Goal: Obtain resource: Download file/media

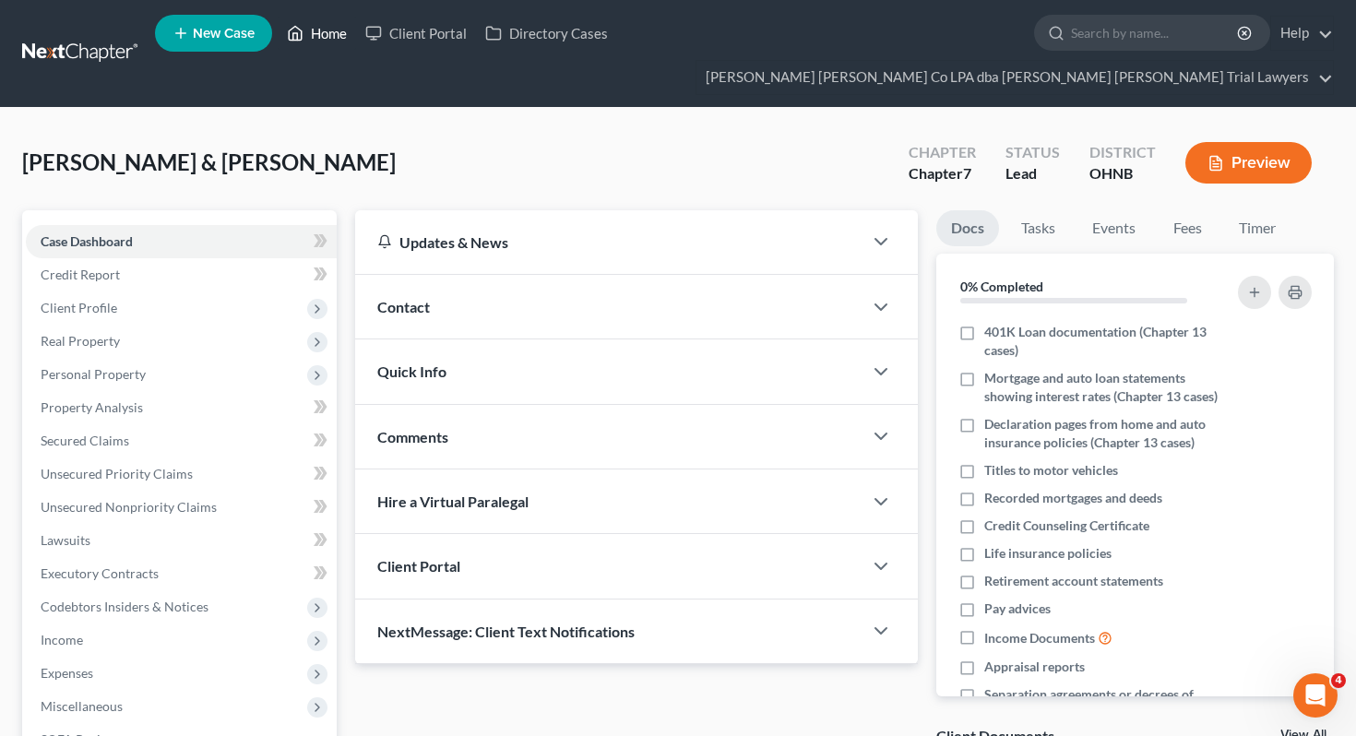
click at [316, 30] on link "Home" at bounding box center [317, 33] width 78 height 33
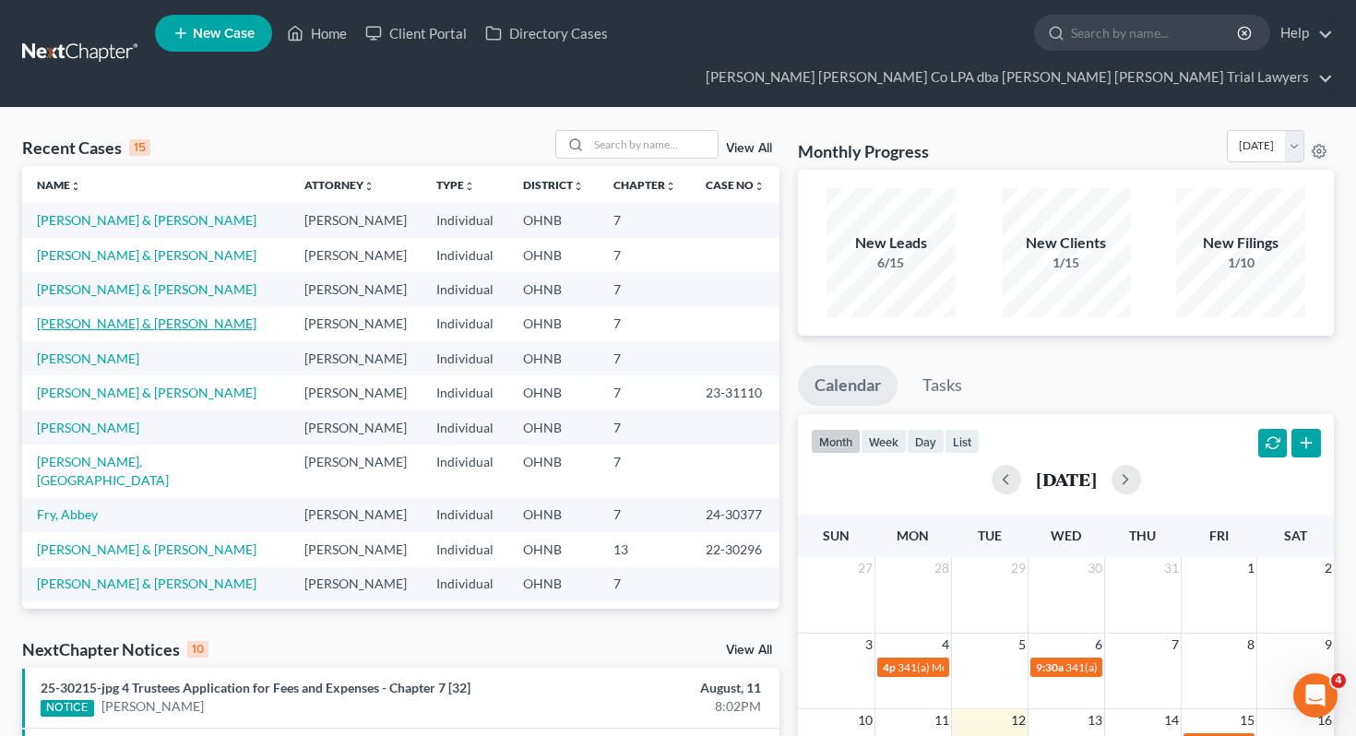
click at [106, 316] on link "[PERSON_NAME] & [PERSON_NAME]" at bounding box center [147, 324] width 220 height 16
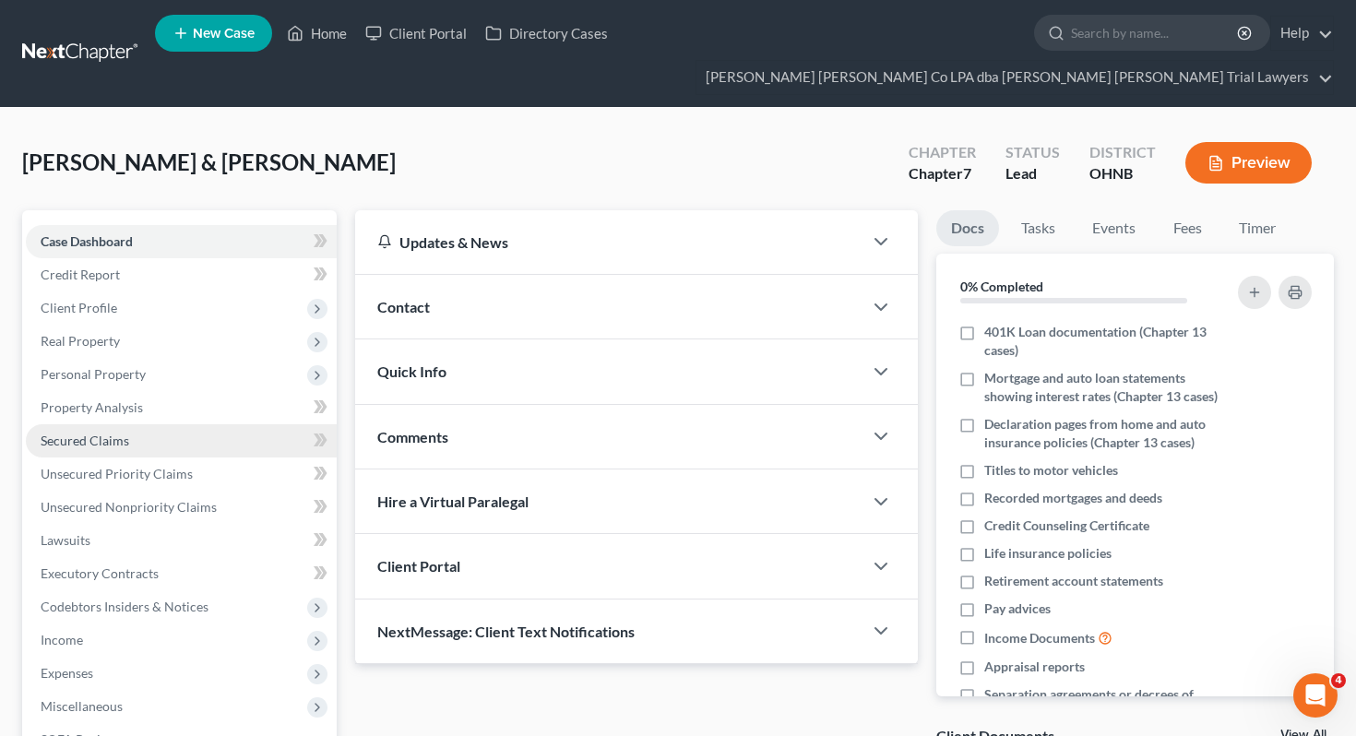
click at [222, 424] on link "Secured Claims" at bounding box center [181, 440] width 311 height 33
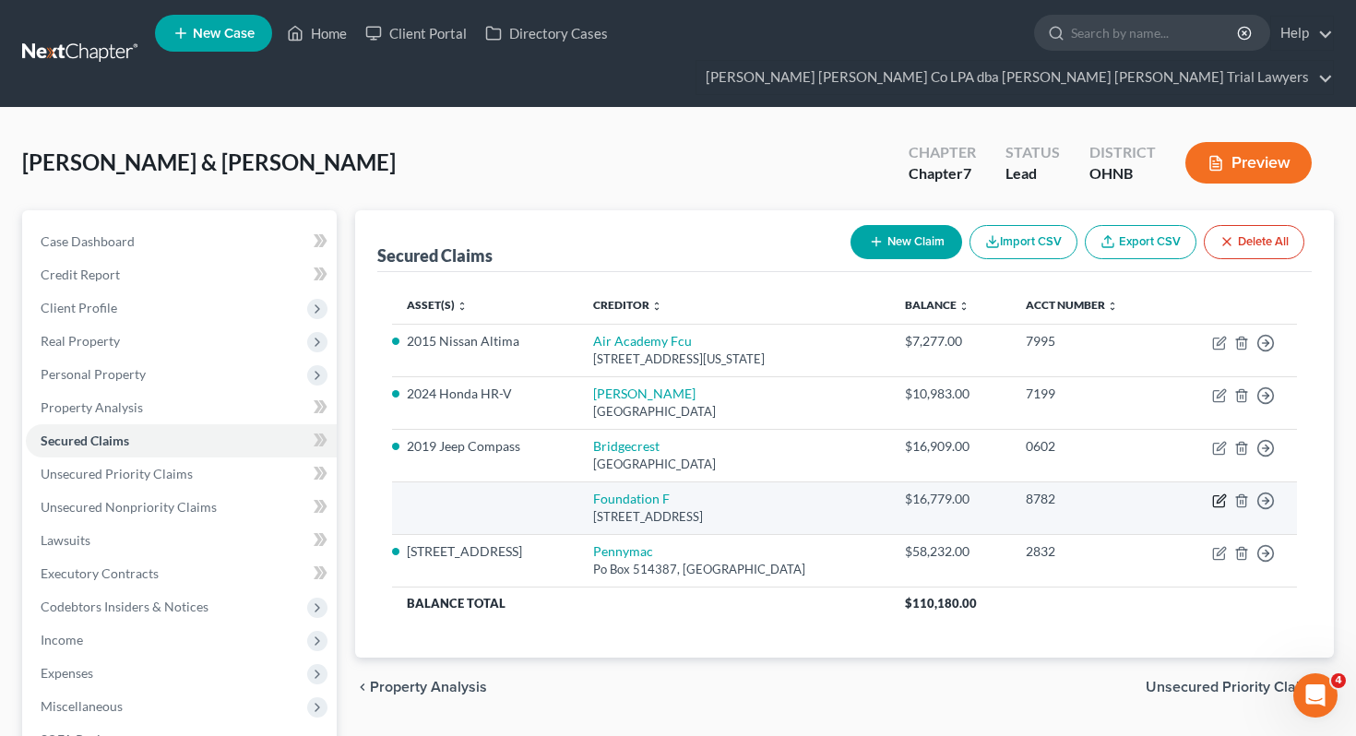
click at [1219, 495] on icon "button" at bounding box center [1221, 499] width 8 height 8
select select "52"
select select "0"
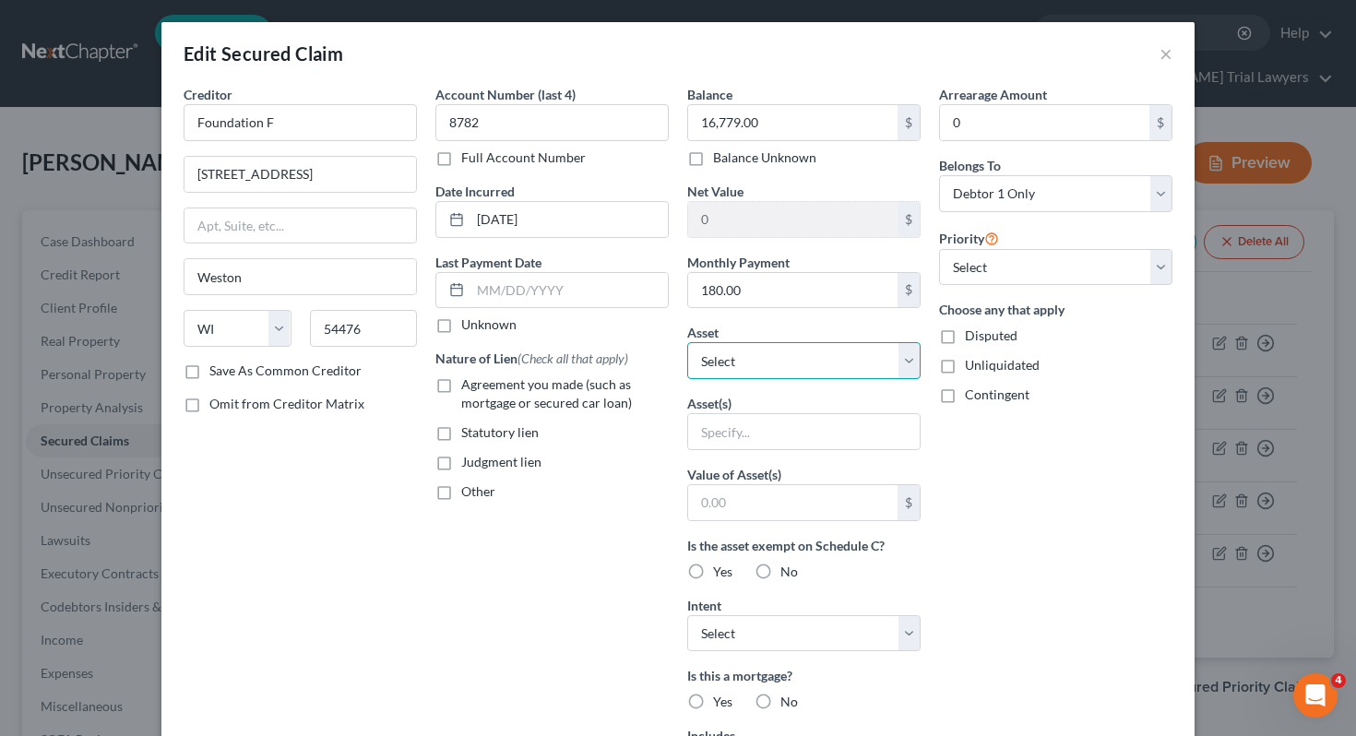
click at [709, 367] on select "Select Other Multiple Assets [STREET_ADDRESS] - $71860.0 [PERSON_NAME] (Debtor …" at bounding box center [803, 360] width 233 height 37
click at [1169, 54] on button "×" at bounding box center [1166, 53] width 13 height 22
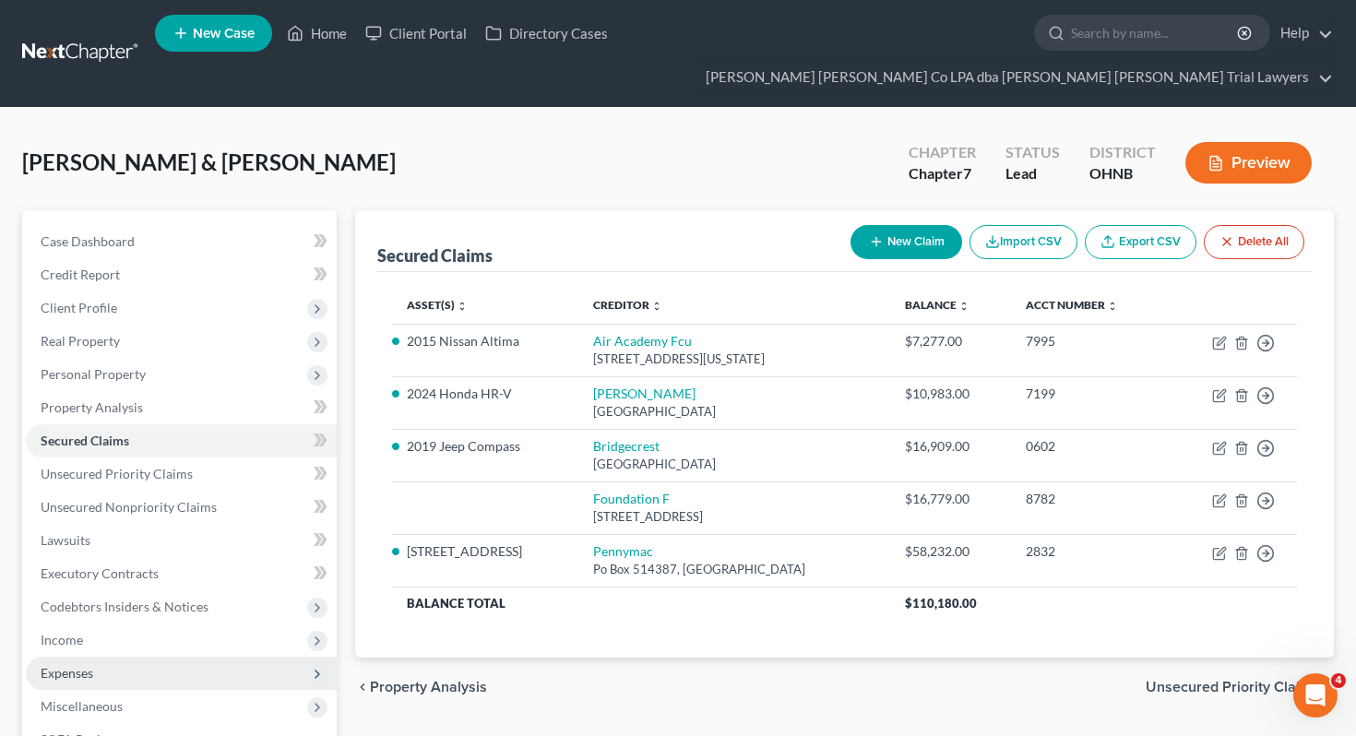
click at [235, 657] on span "Expenses" at bounding box center [181, 673] width 311 height 33
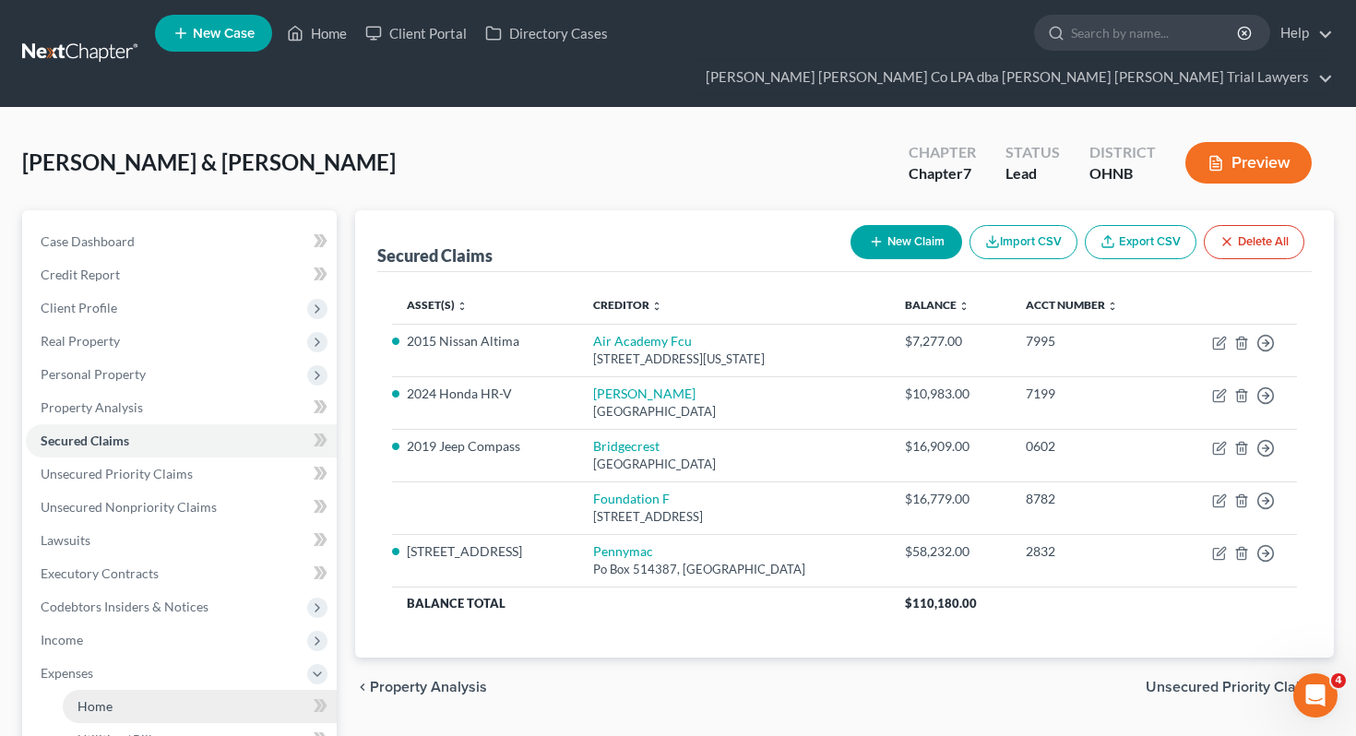
click at [234, 690] on link "Home" at bounding box center [200, 706] width 274 height 33
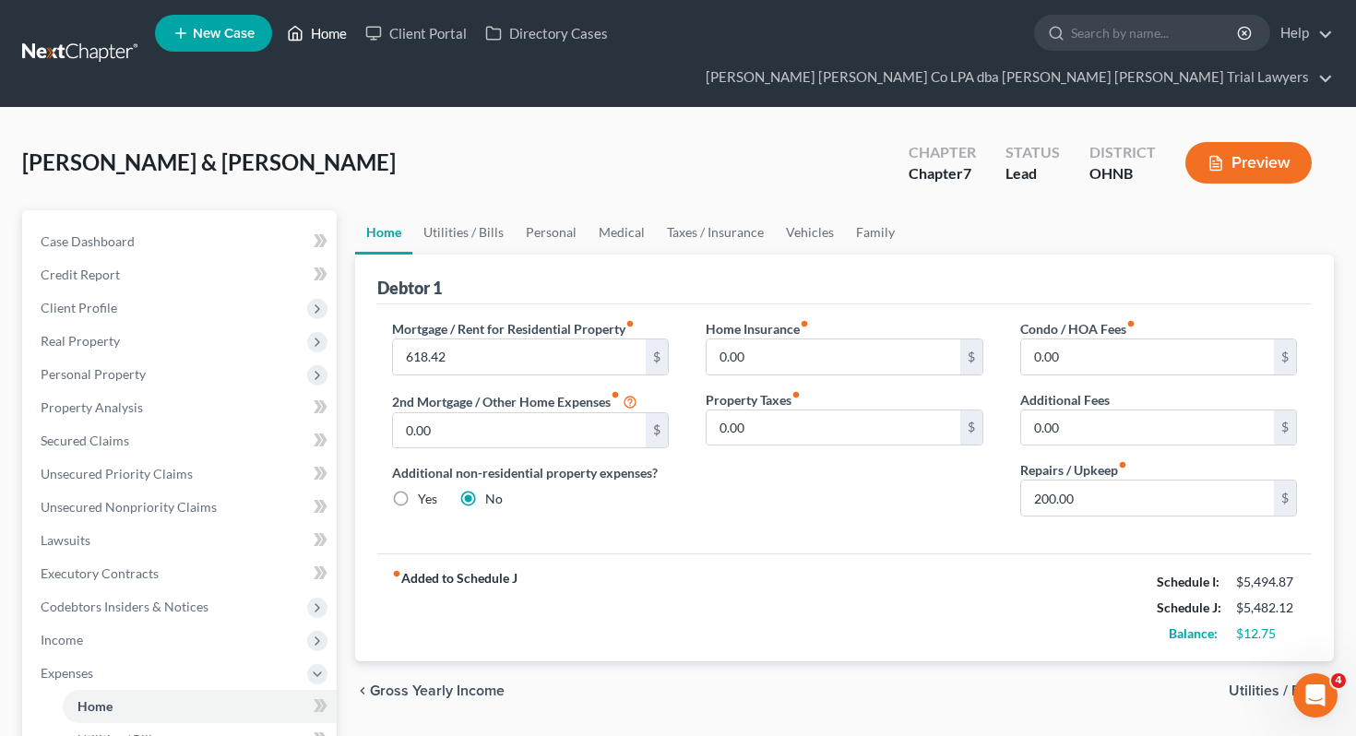
click at [304, 37] on icon at bounding box center [295, 33] width 17 height 22
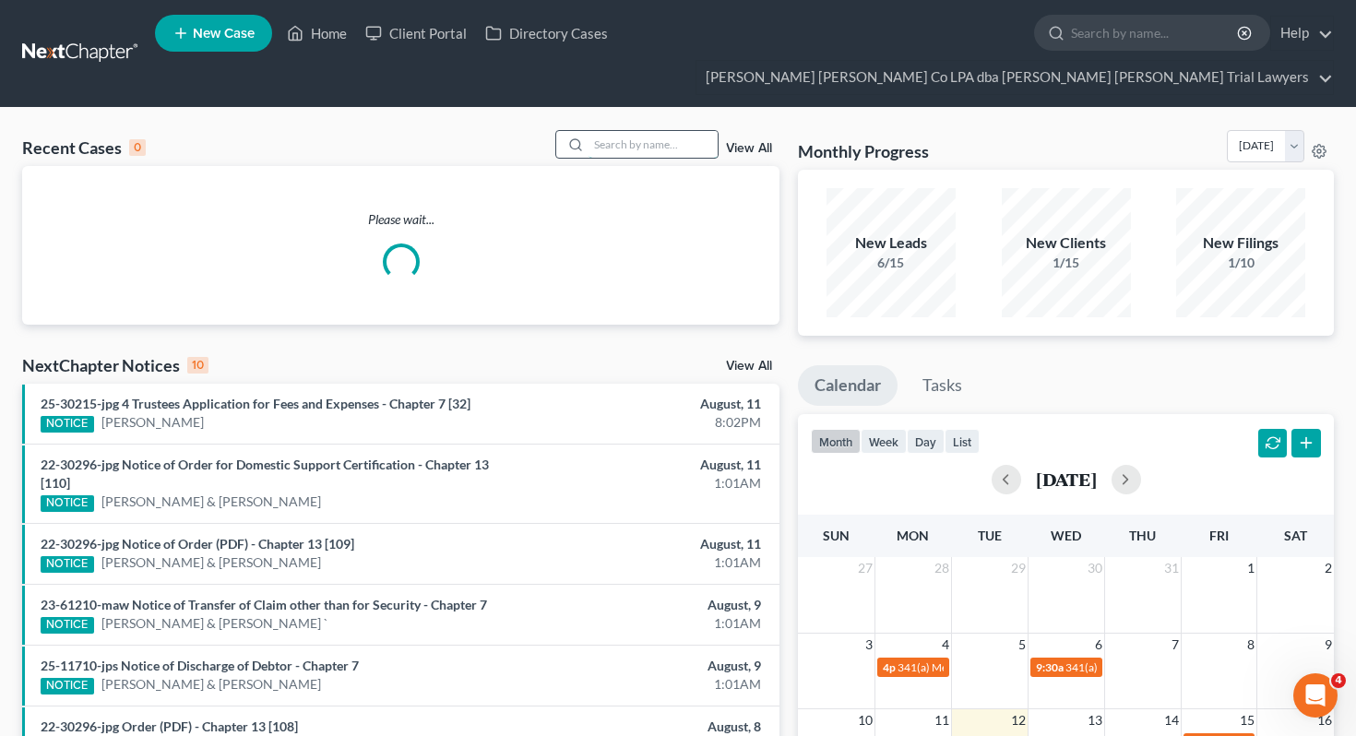
click at [645, 131] on input "search" at bounding box center [653, 144] width 129 height 27
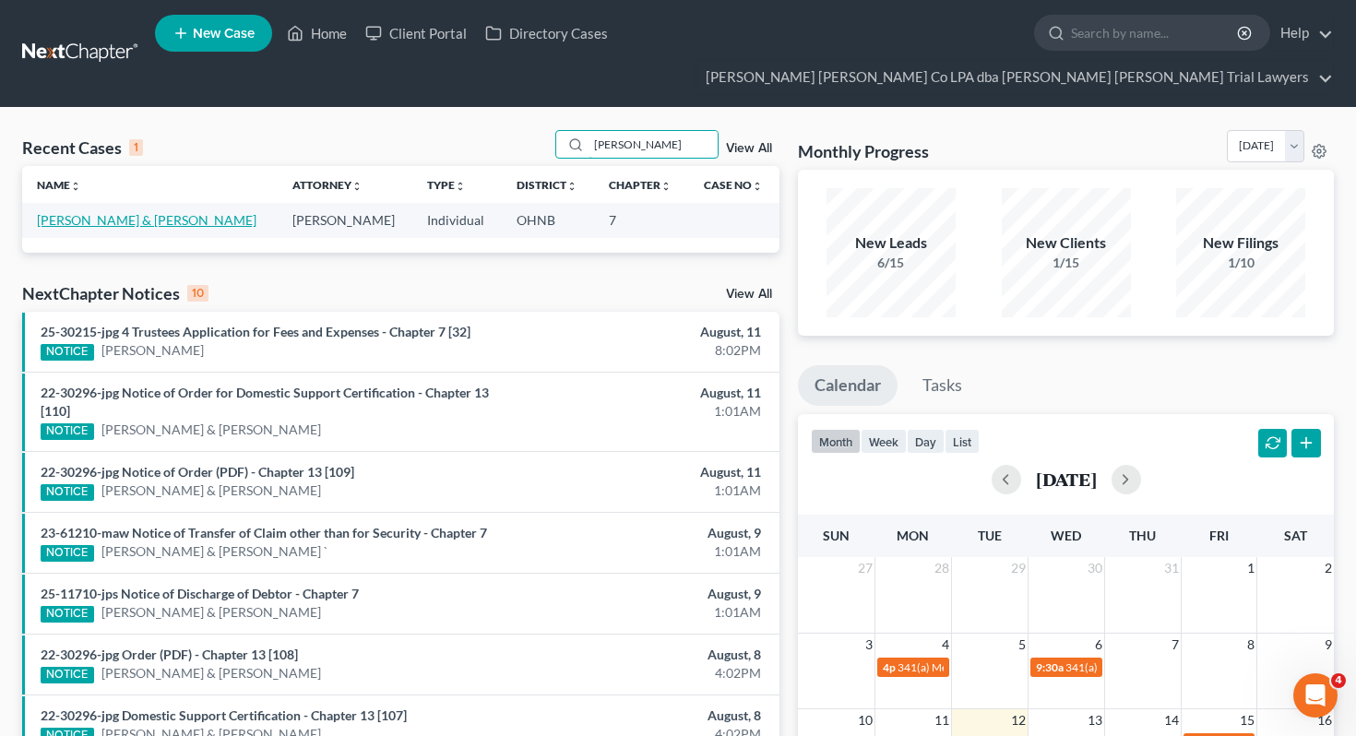
type input "[PERSON_NAME]"
click at [113, 212] on link "[PERSON_NAME] & [PERSON_NAME]" at bounding box center [147, 220] width 220 height 16
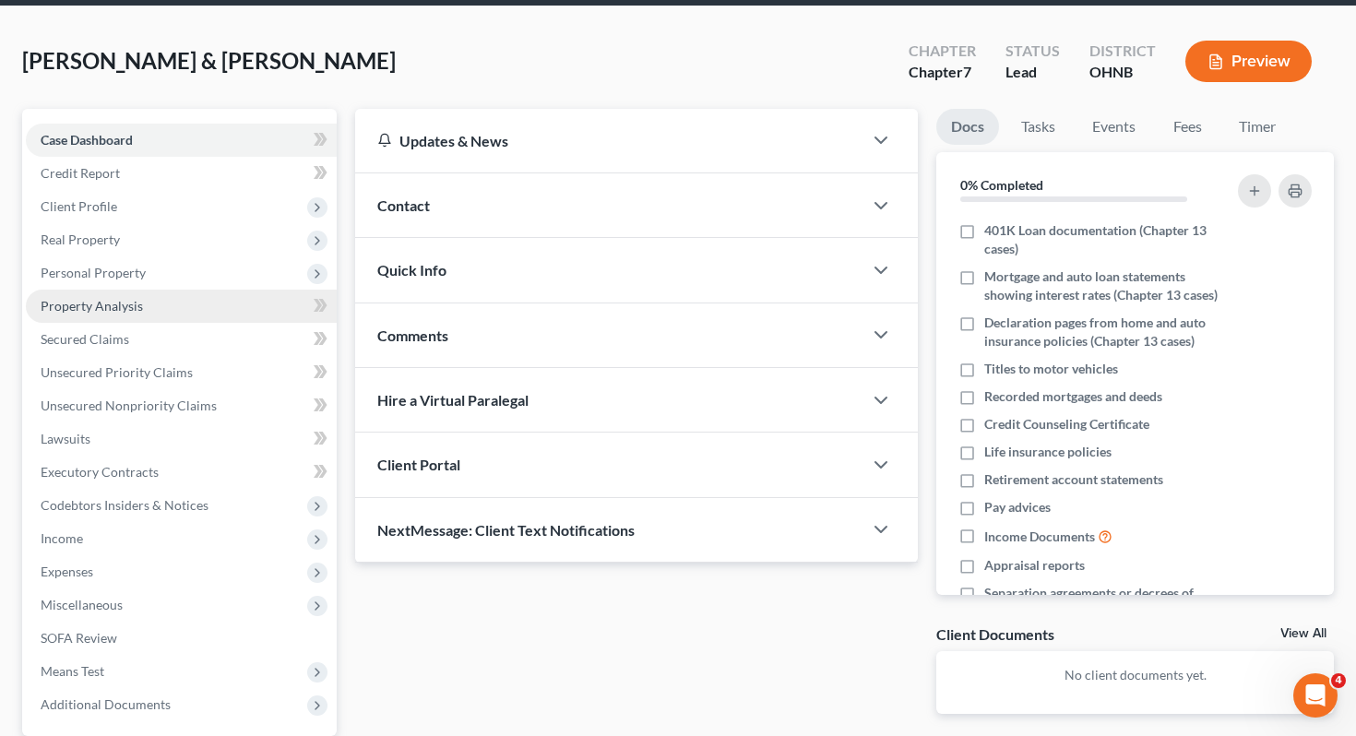
scroll to position [243, 0]
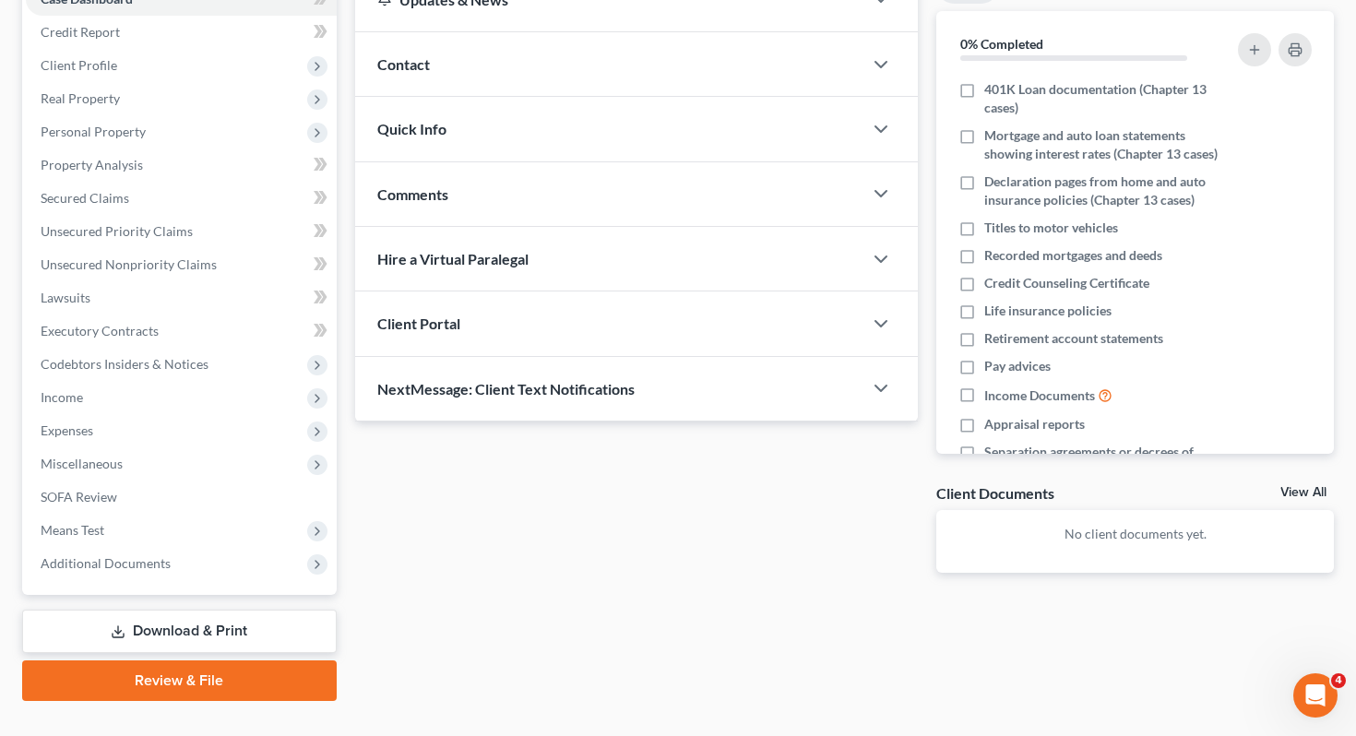
click at [130, 610] on link "Download & Print" at bounding box center [179, 631] width 315 height 43
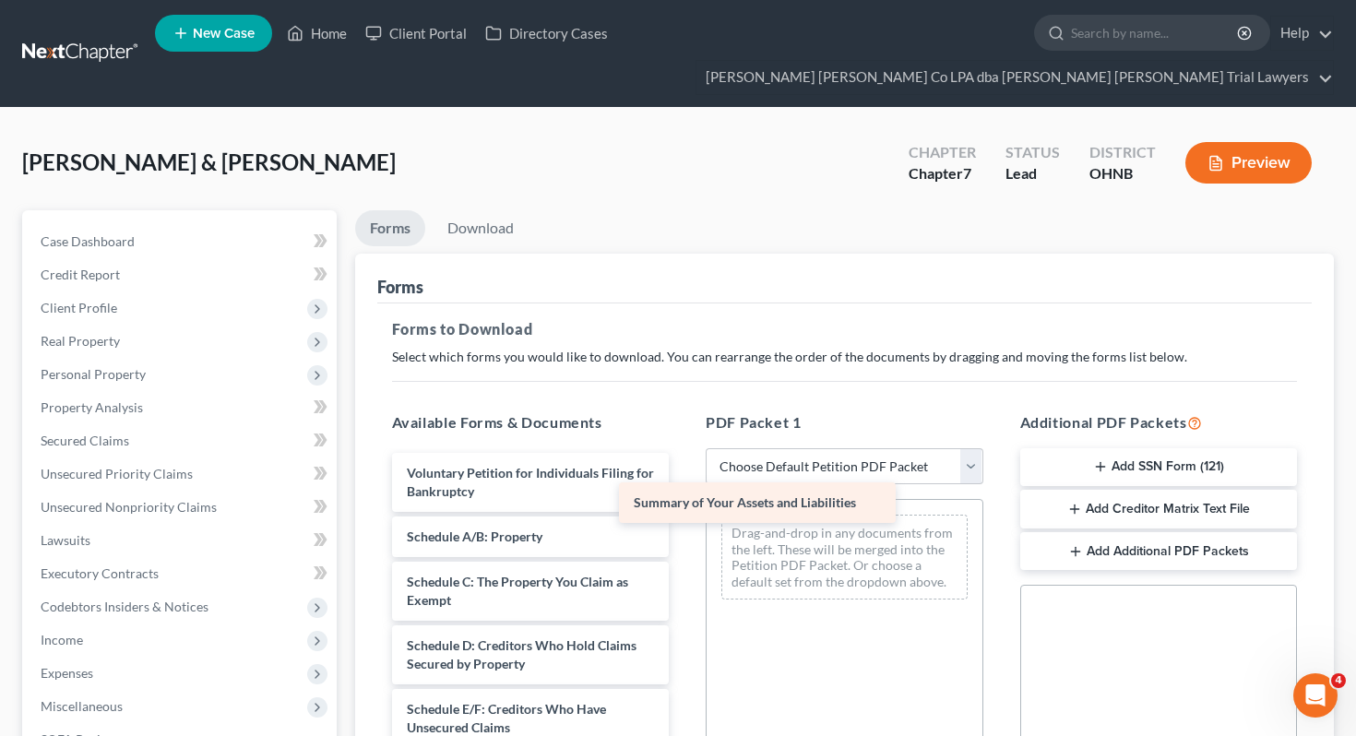
drag, startPoint x: 562, startPoint y: 507, endPoint x: 832, endPoint y: 507, distance: 270.3
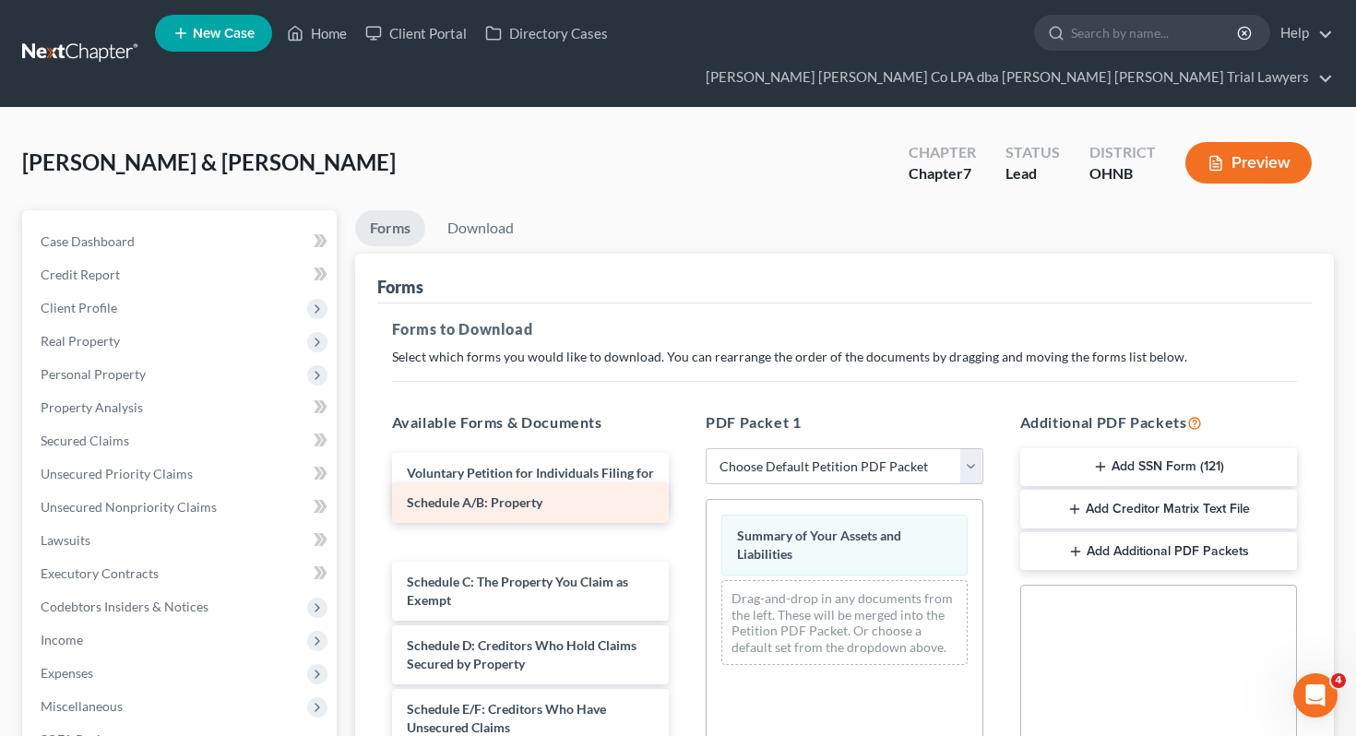
drag, startPoint x: 609, startPoint y: 506, endPoint x: 846, endPoint y: 532, distance: 238.6
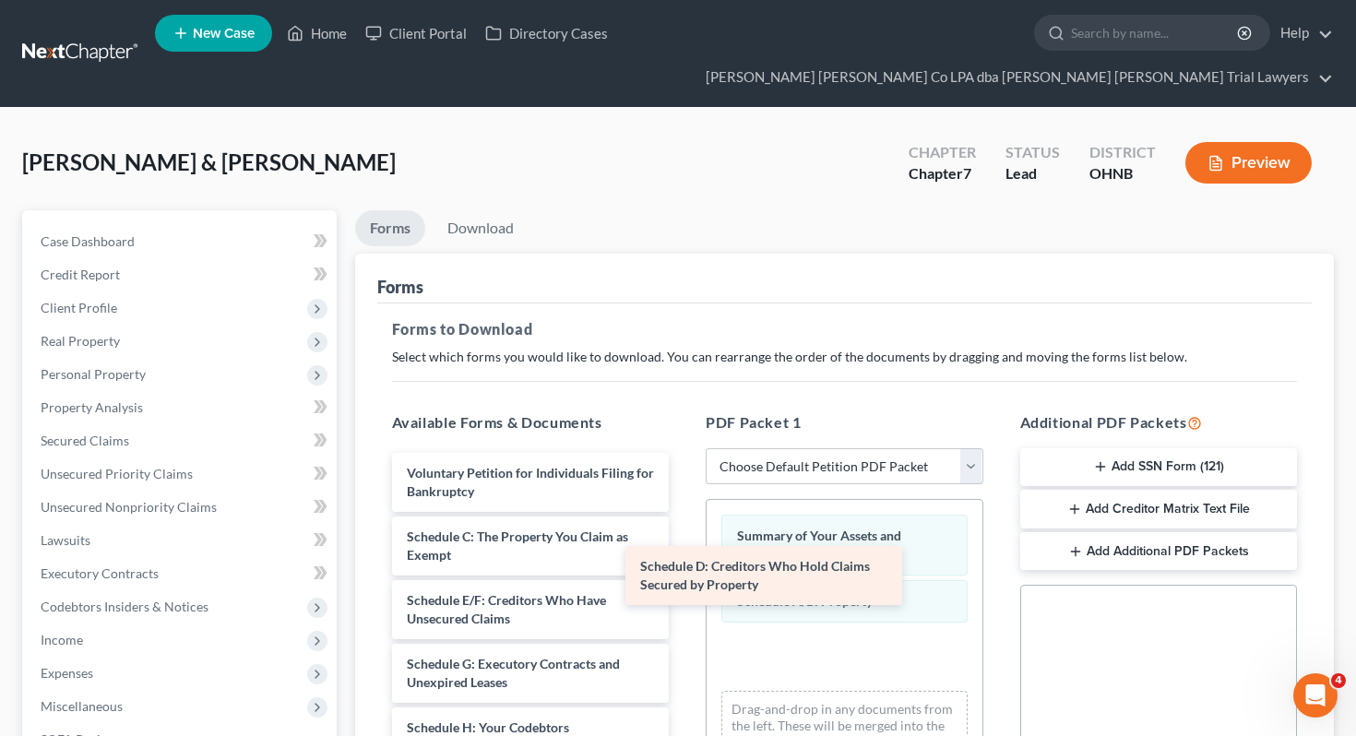
drag, startPoint x: 558, startPoint y: 576, endPoint x: 797, endPoint y: 576, distance: 239.0
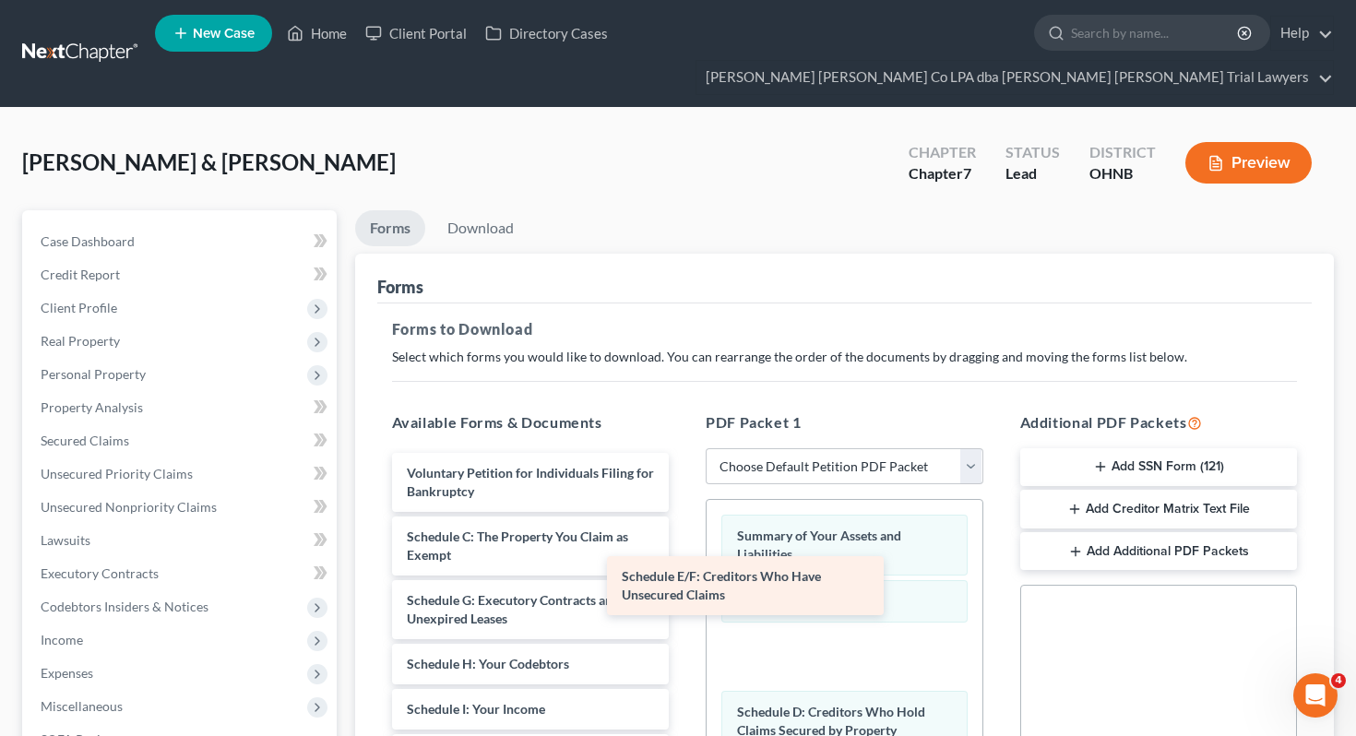
drag, startPoint x: 559, startPoint y: 579, endPoint x: 783, endPoint y: 588, distance: 224.4
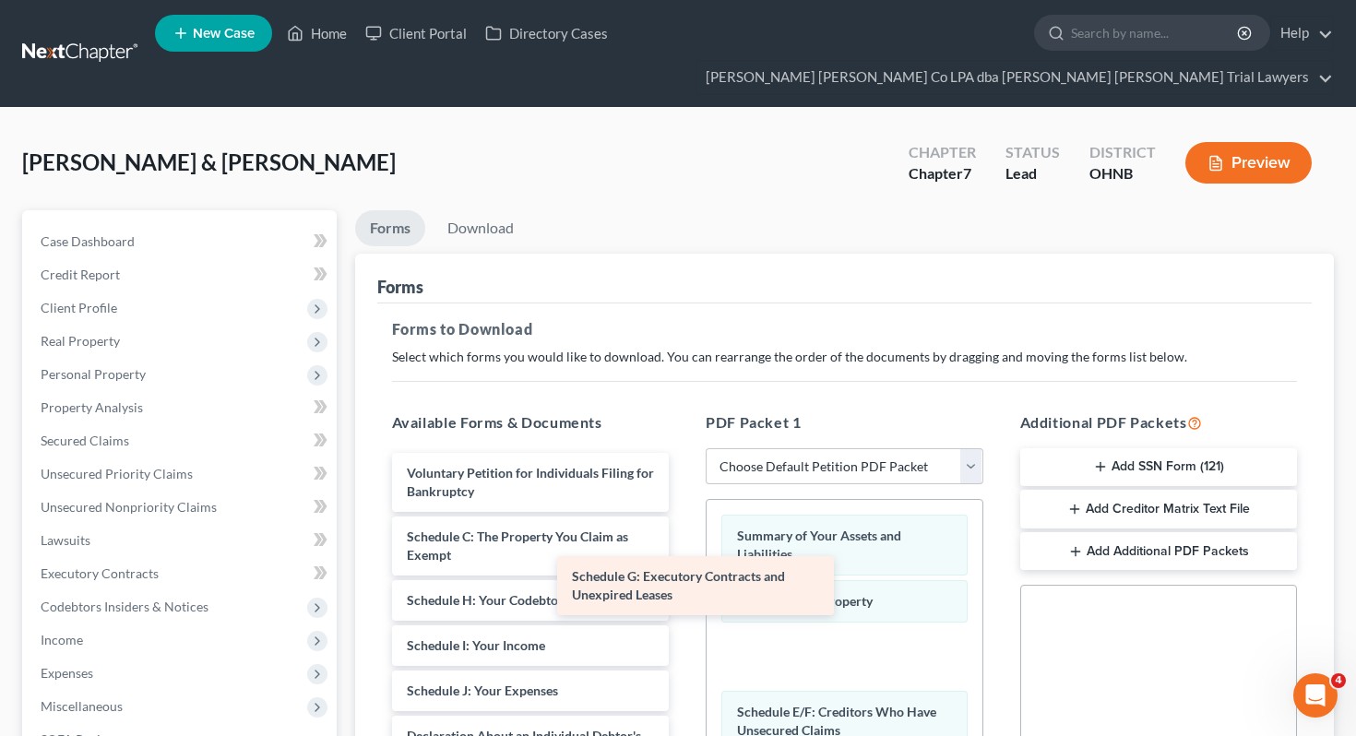
drag, startPoint x: 624, startPoint y: 584, endPoint x: 806, endPoint y: 597, distance: 182.2
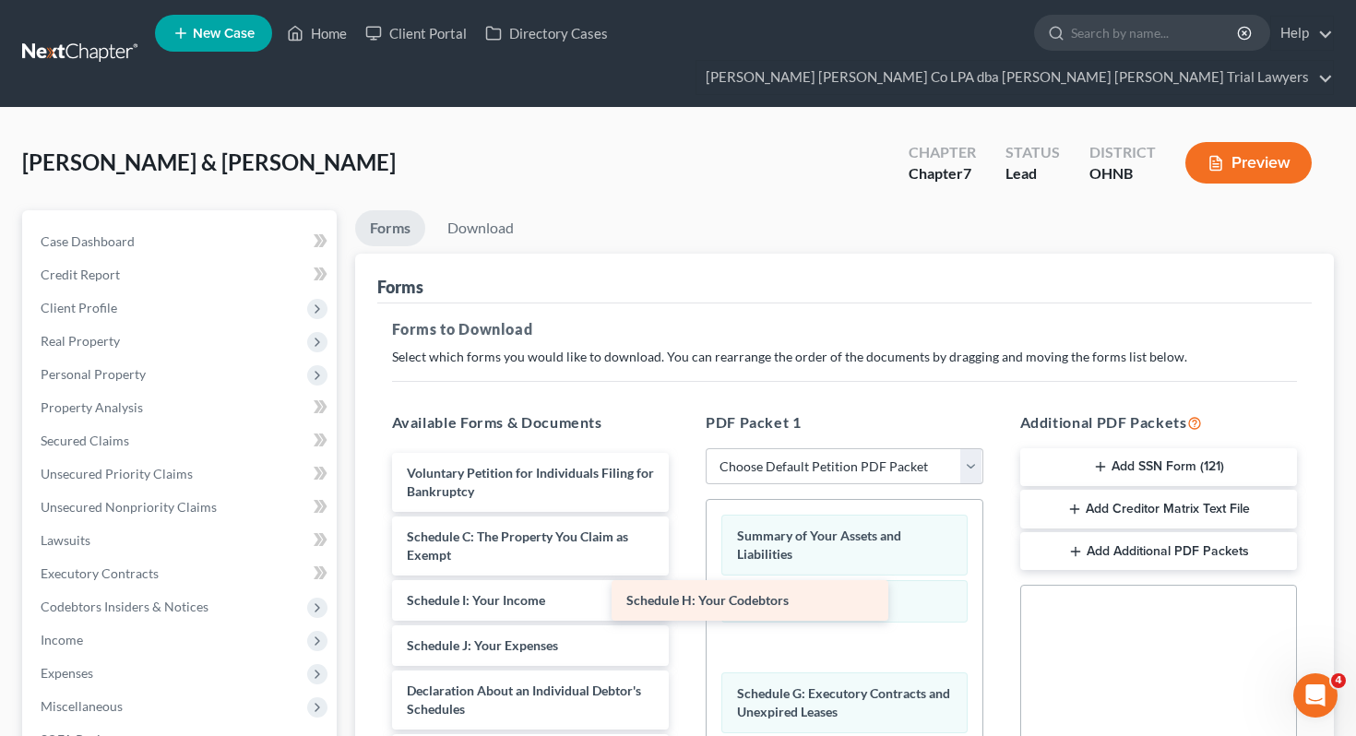
drag, startPoint x: 511, startPoint y: 569, endPoint x: 782, endPoint y: 610, distance: 273.4
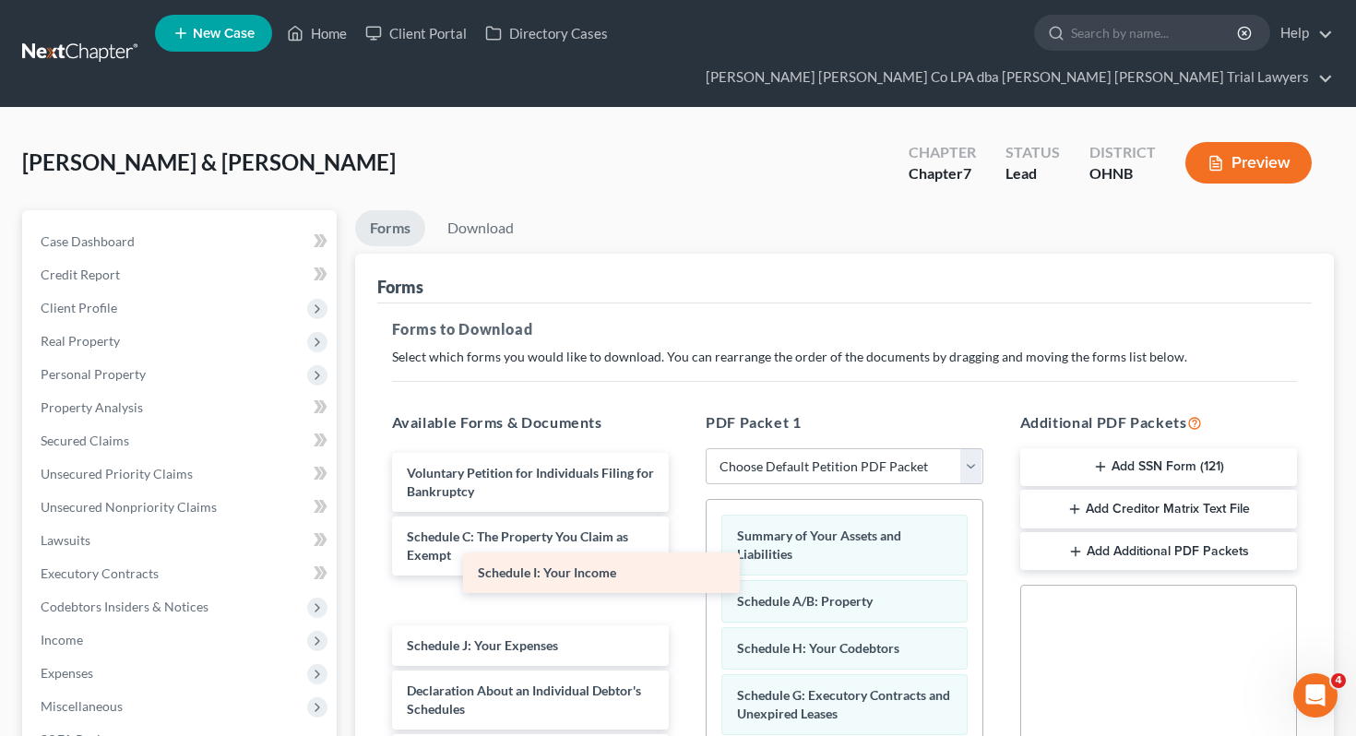
drag, startPoint x: 584, startPoint y: 566, endPoint x: 828, endPoint y: 607, distance: 247.1
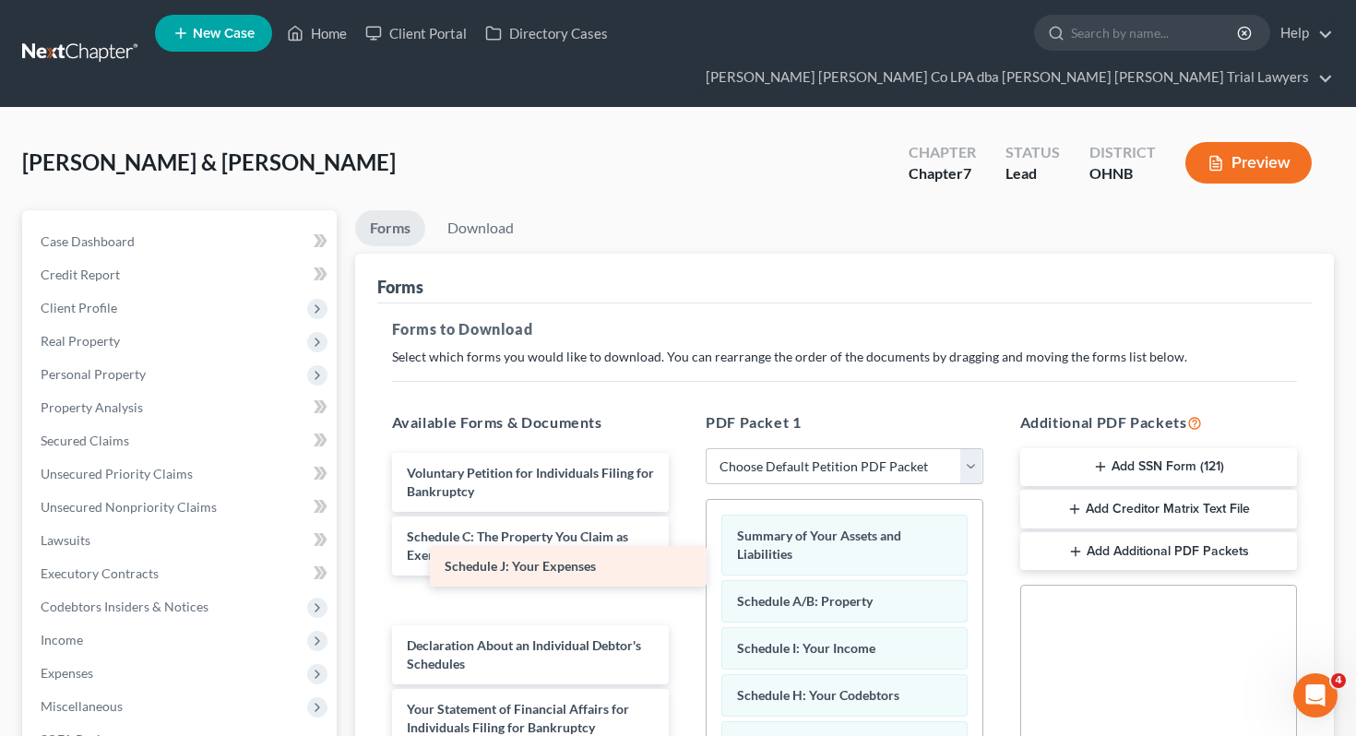
drag, startPoint x: 604, startPoint y: 566, endPoint x: 868, endPoint y: 599, distance: 266.0
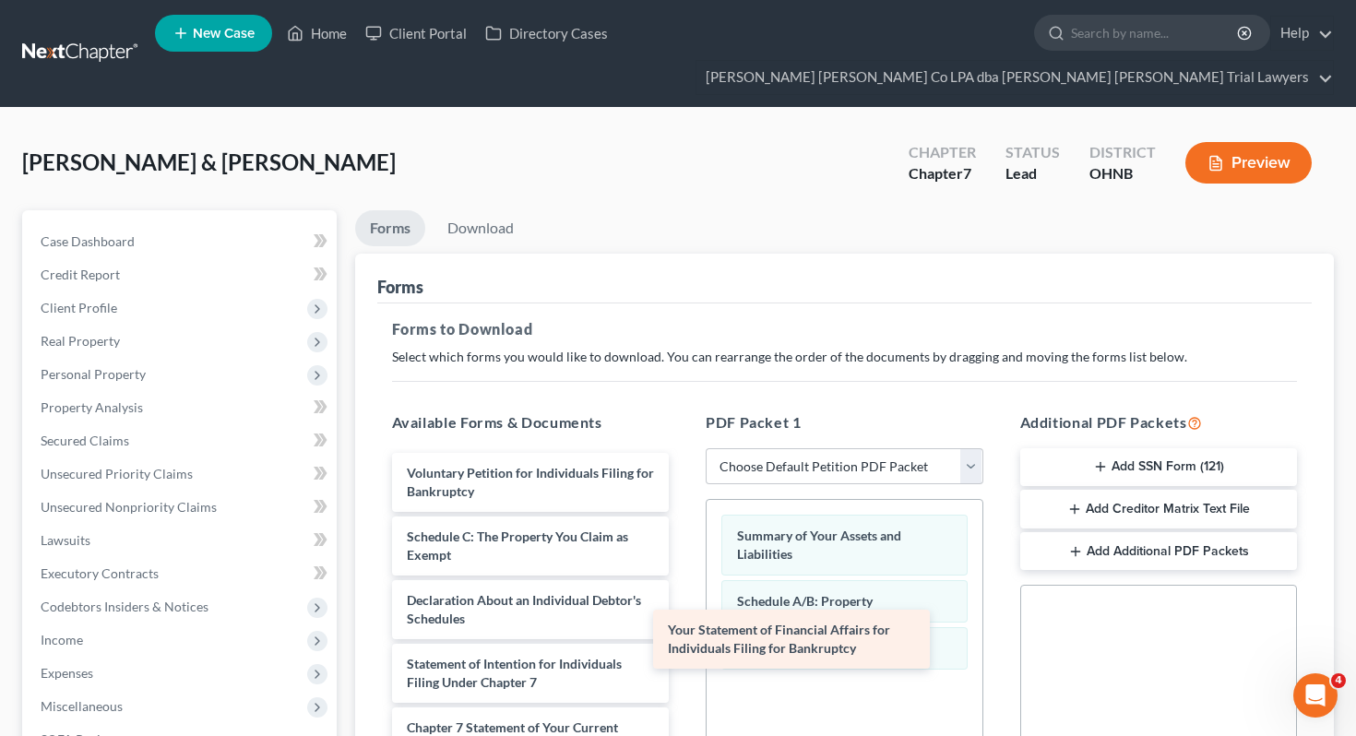
drag, startPoint x: 598, startPoint y: 636, endPoint x: 889, endPoint y: 636, distance: 290.6
click at [685, 636] on div "Your Statement of Financial Affairs for Individuals Filing for Bankruptcy Volun…" at bounding box center [530, 718] width 307 height 531
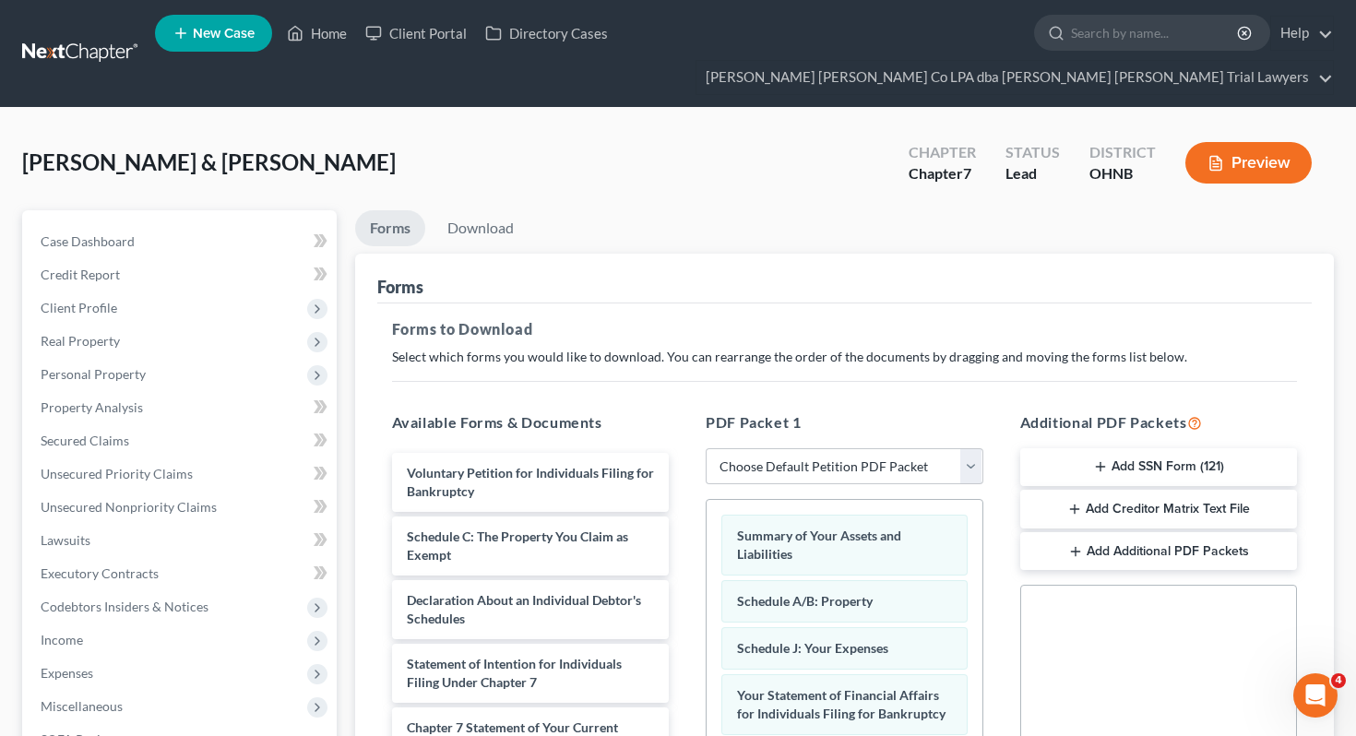
scroll to position [125, 0]
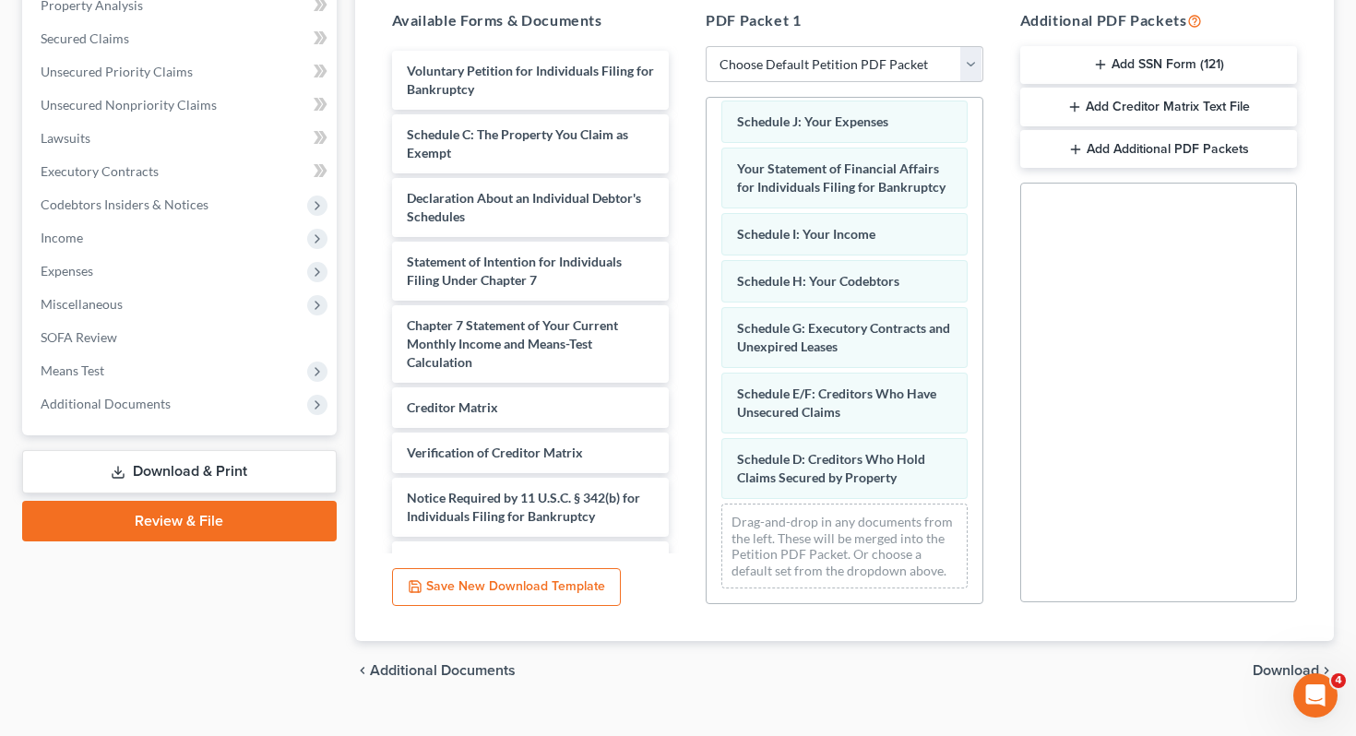
click at [1279, 663] on span "Download" at bounding box center [1286, 670] width 66 height 15
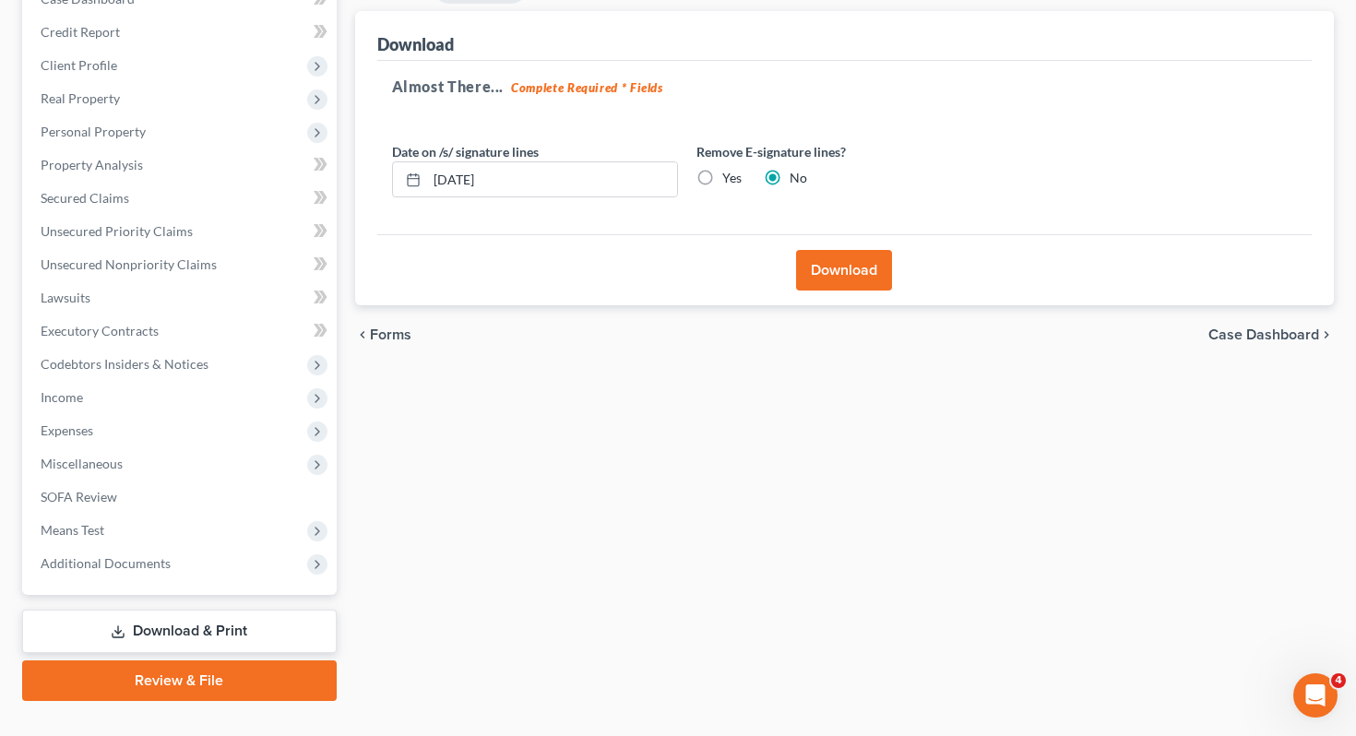
click at [861, 250] on button "Download" at bounding box center [844, 270] width 96 height 41
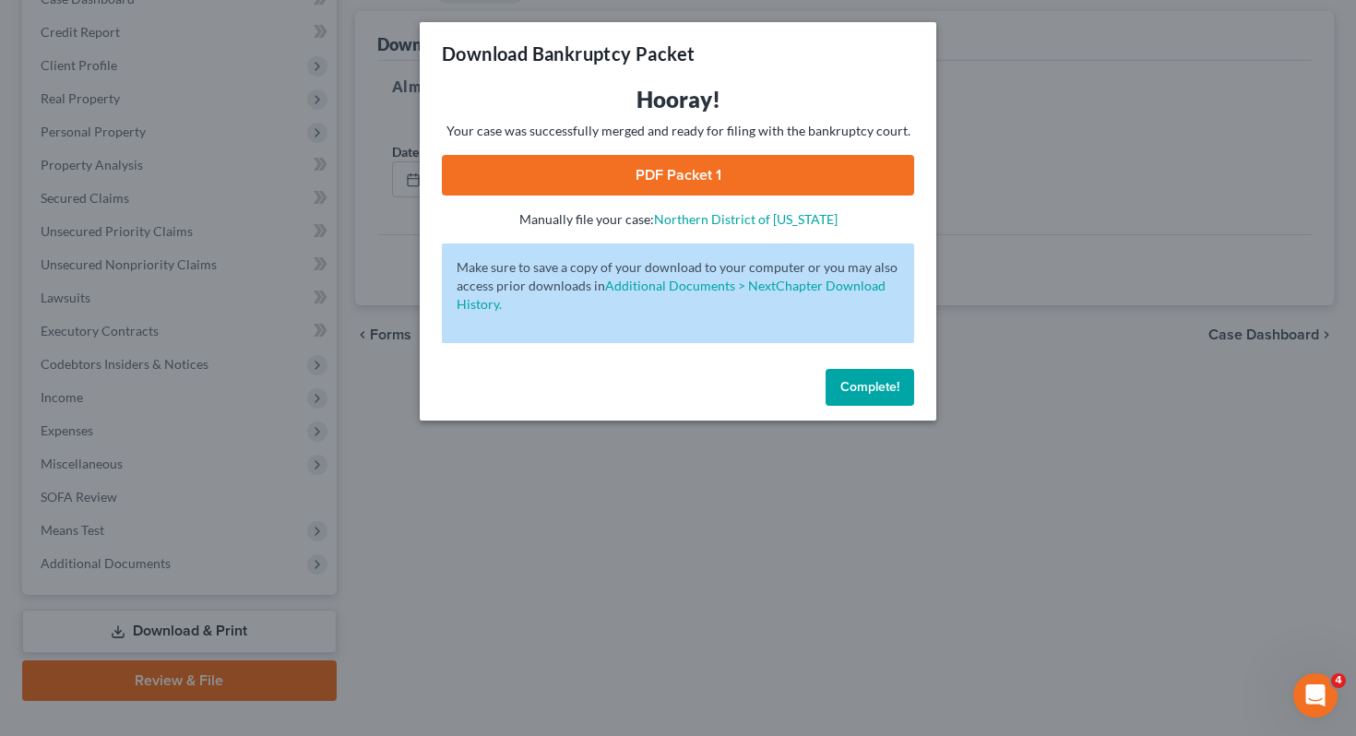
click at [704, 176] on link "PDF Packet 1" at bounding box center [678, 175] width 472 height 41
click at [854, 375] on button "Complete!" at bounding box center [870, 387] width 89 height 37
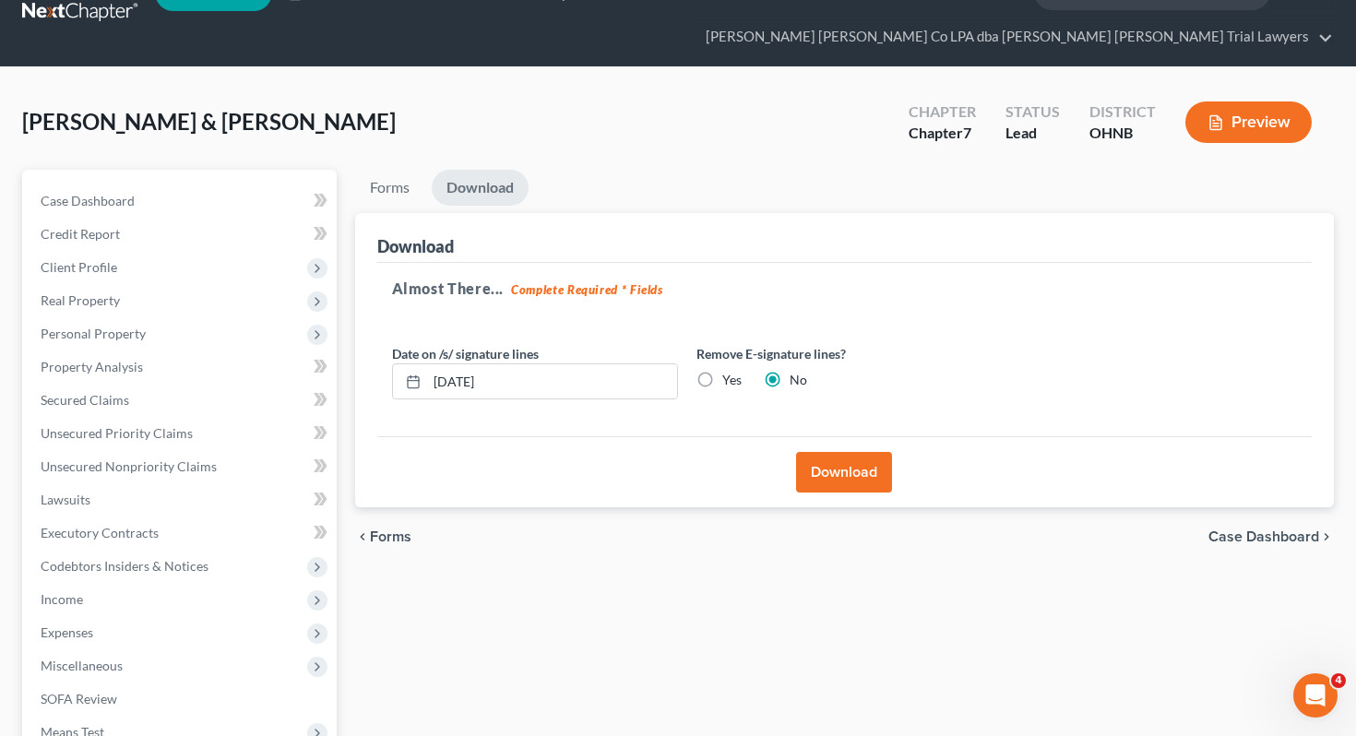
scroll to position [0, 0]
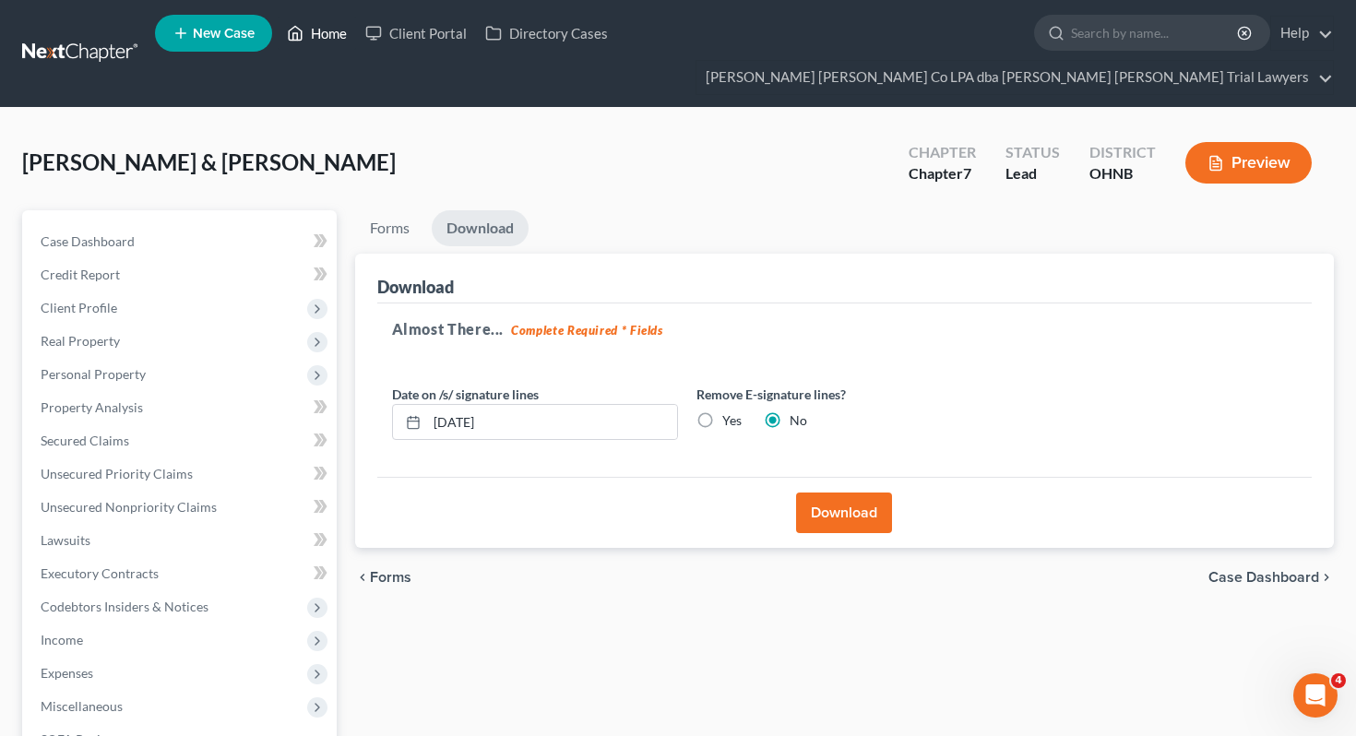
click at [318, 35] on link "Home" at bounding box center [317, 33] width 78 height 33
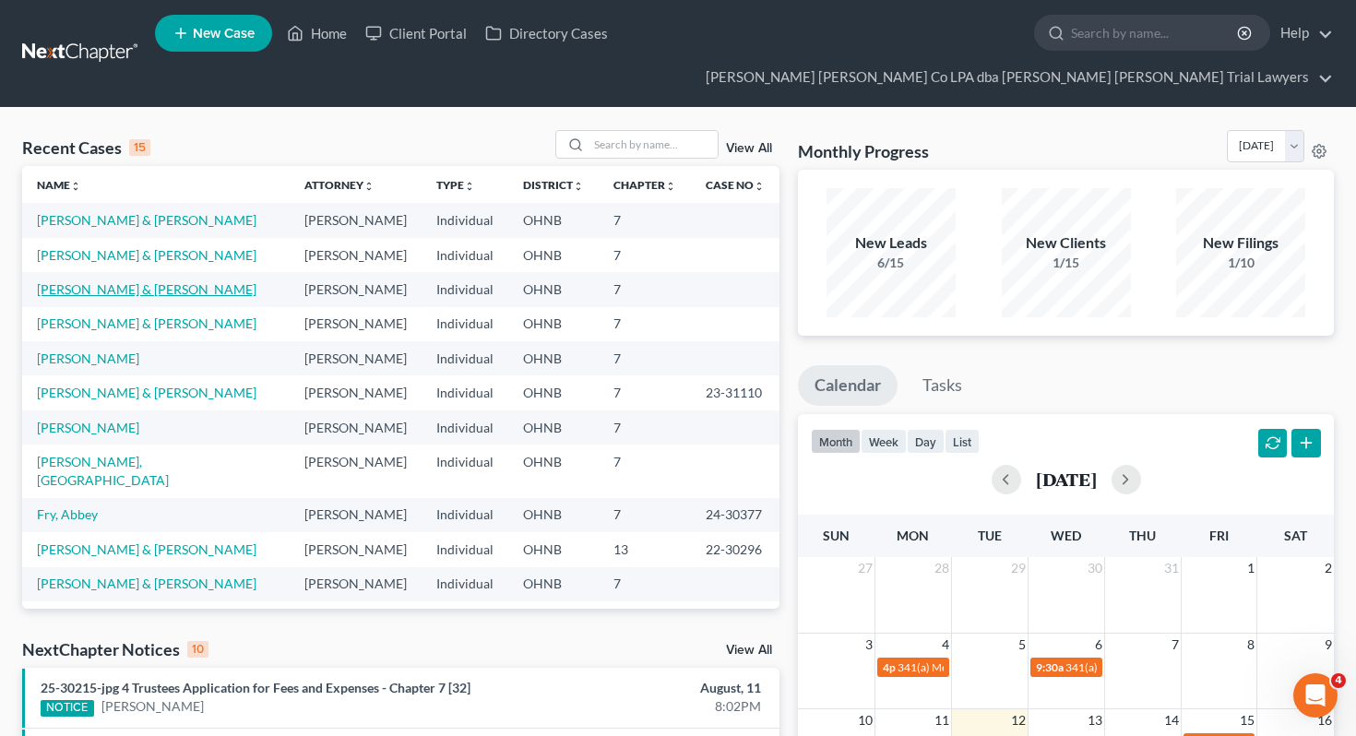
click at [104, 281] on link "[PERSON_NAME] & [PERSON_NAME]" at bounding box center [147, 289] width 220 height 16
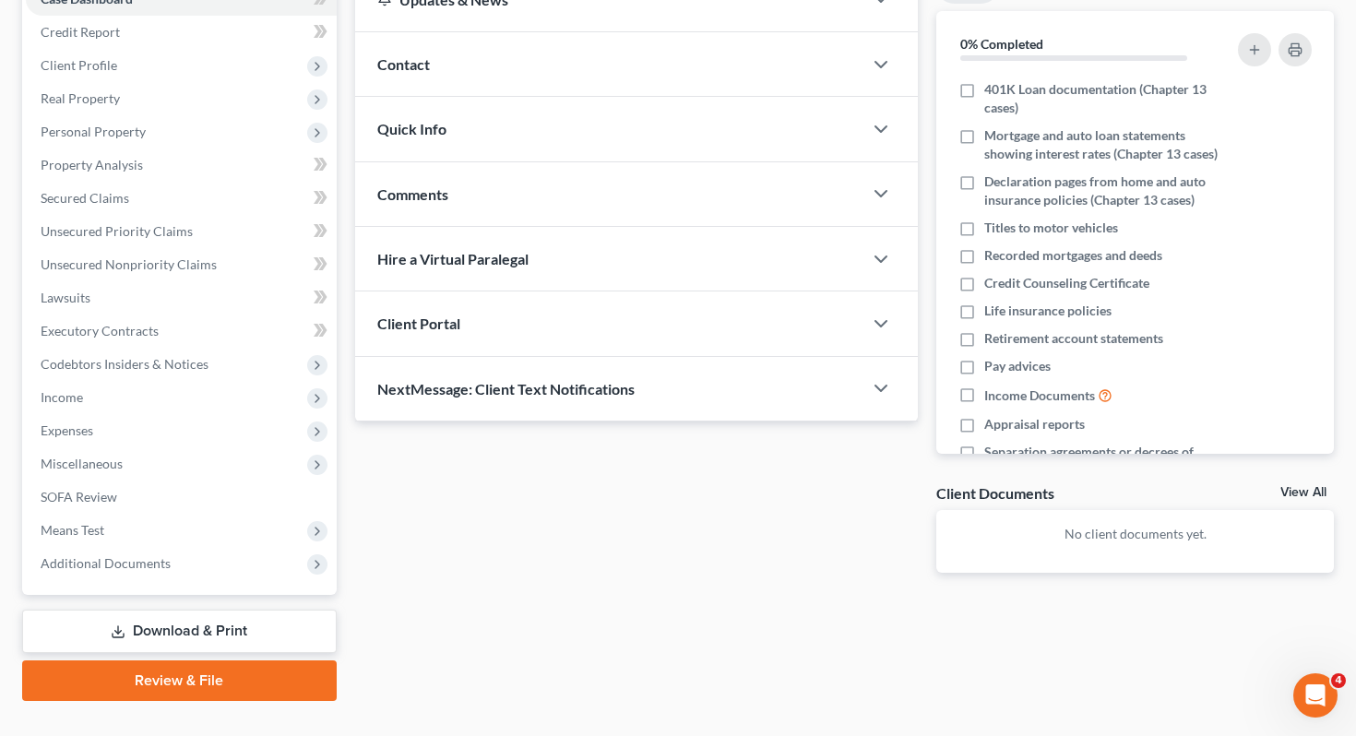
click at [164, 610] on link "Download & Print" at bounding box center [179, 631] width 315 height 43
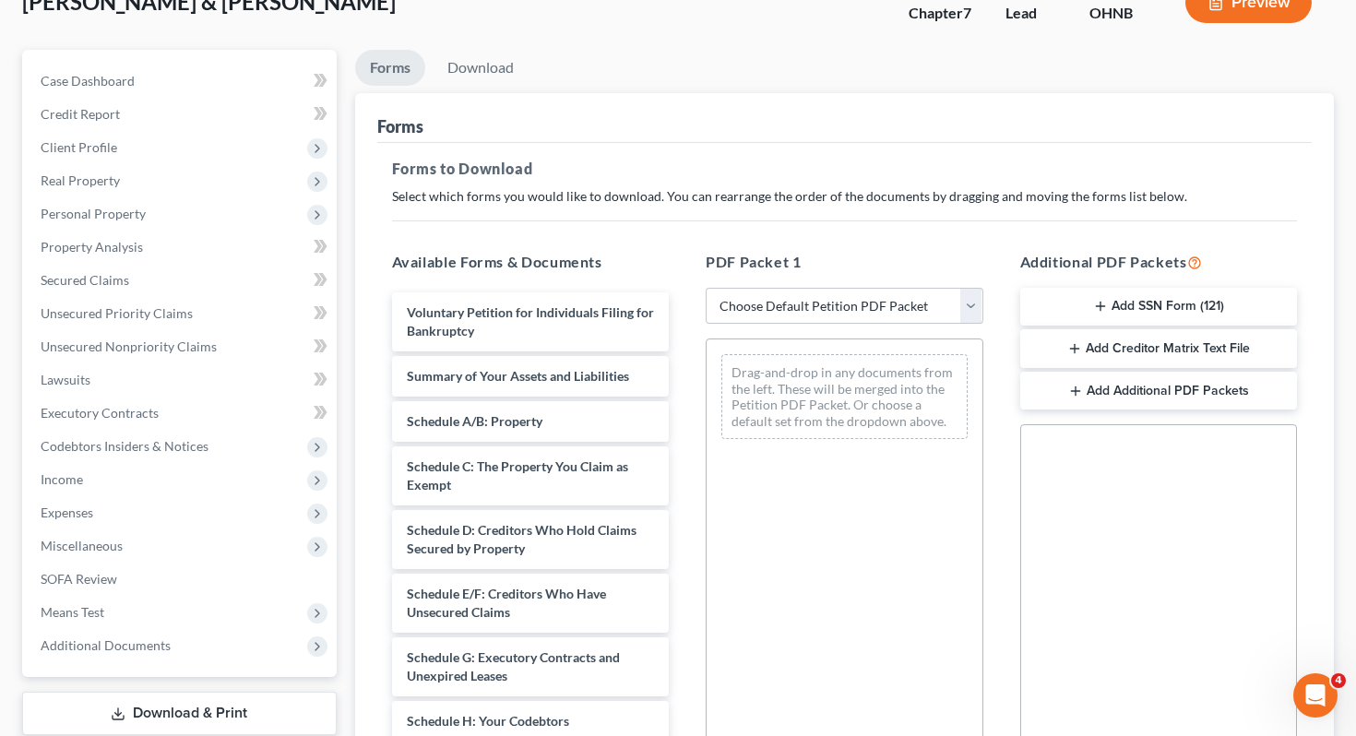
scroll to position [166, 0]
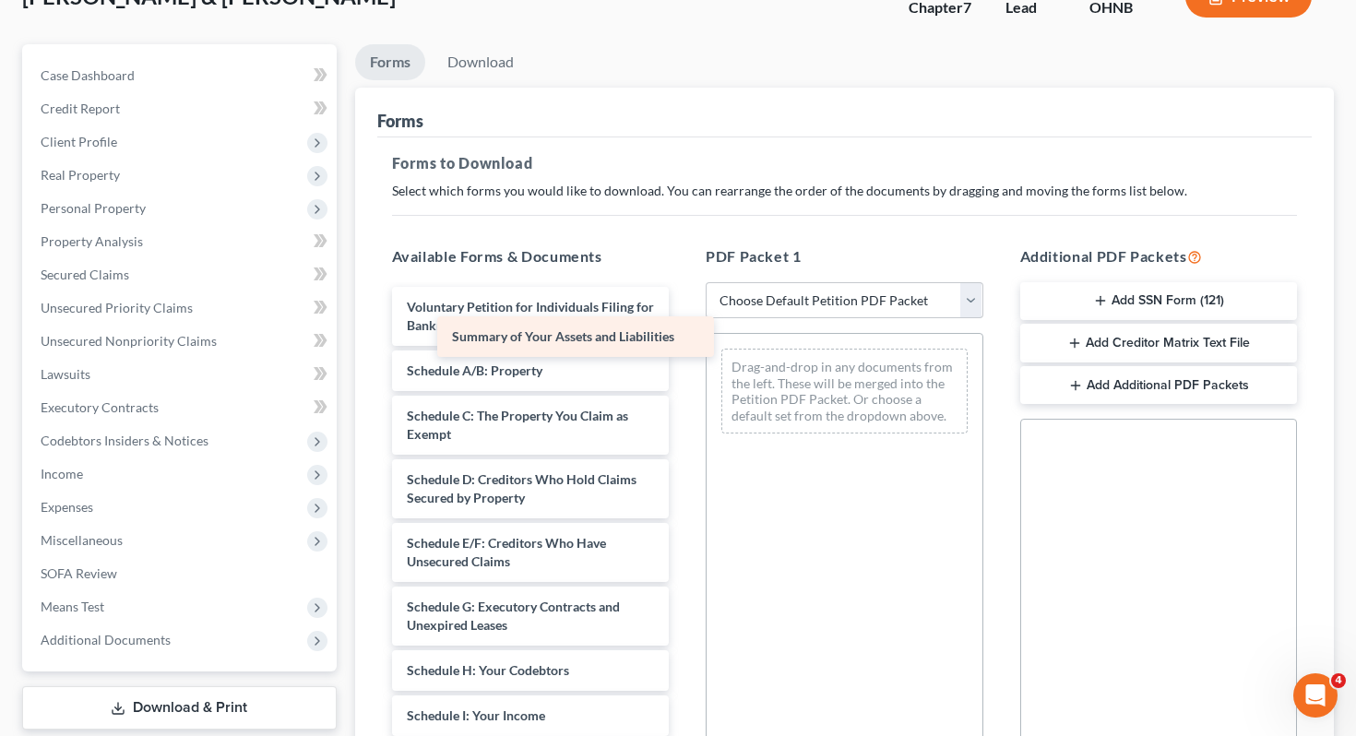
drag, startPoint x: 642, startPoint y: 343, endPoint x: 854, endPoint y: 398, distance: 219.1
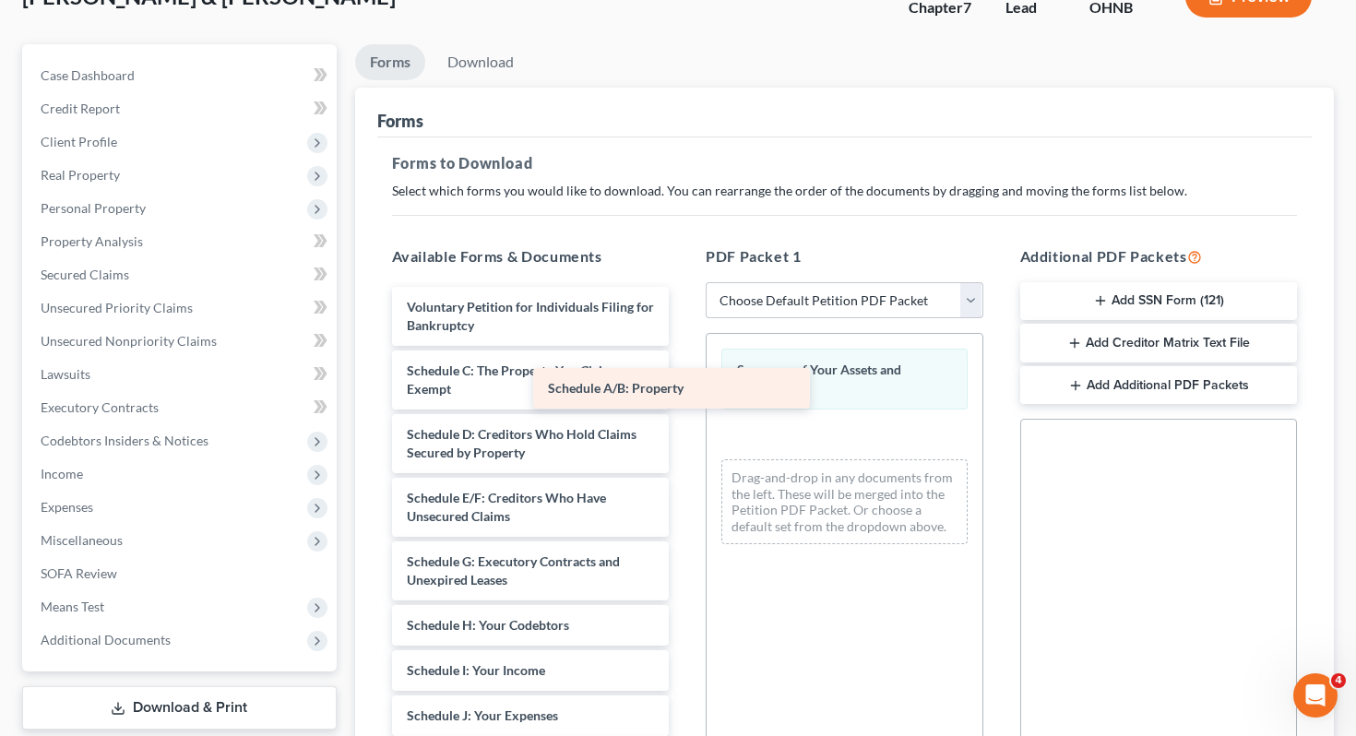
drag, startPoint x: 586, startPoint y: 340, endPoint x: 836, endPoint y: 471, distance: 282.3
click at [685, 471] on div "Schedule A/B: Property Voluntary Petition for Individuals Filing for Bankruptcy…" at bounding box center [530, 748] width 307 height 922
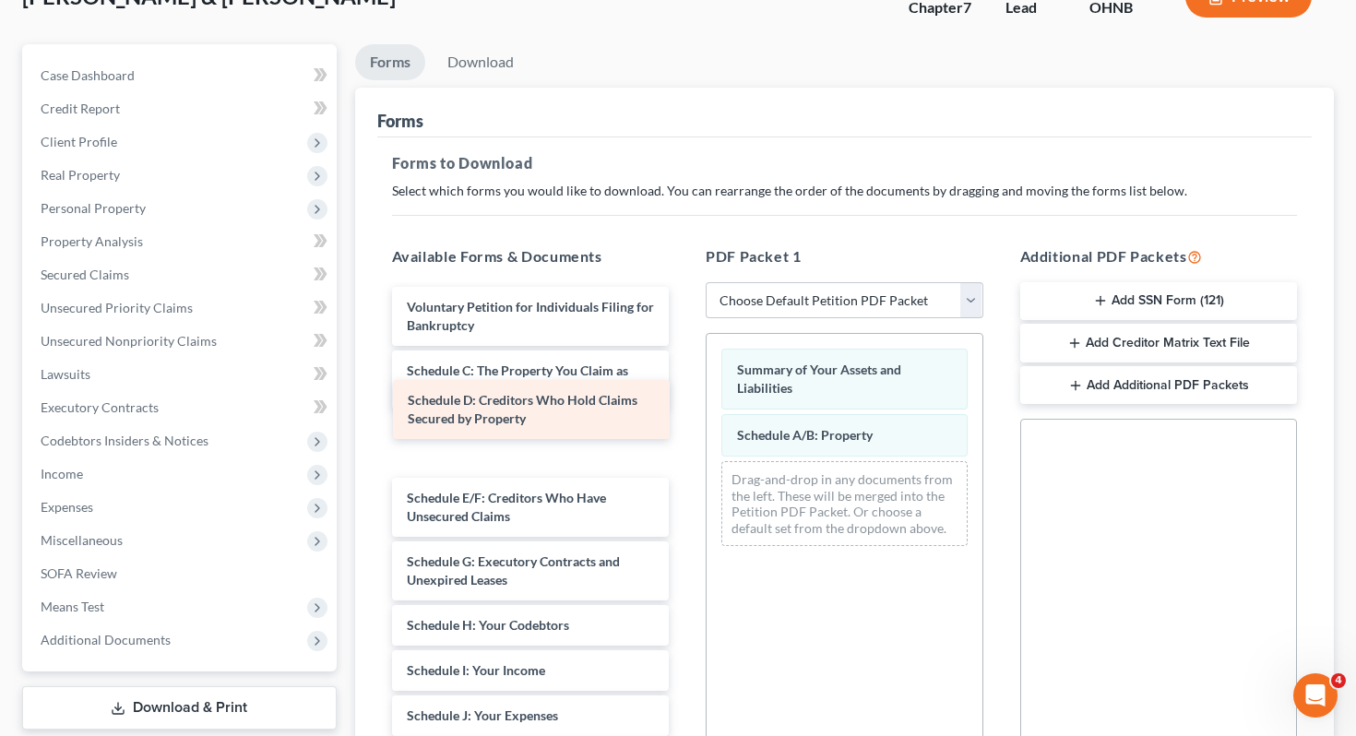
drag, startPoint x: 568, startPoint y: 428, endPoint x: 825, endPoint y: 496, distance: 265.4
click at [685, 495] on div "Schedule D: Creditors Who Hold Claims Secured by Property Voluntary Petition fo…" at bounding box center [530, 748] width 307 height 922
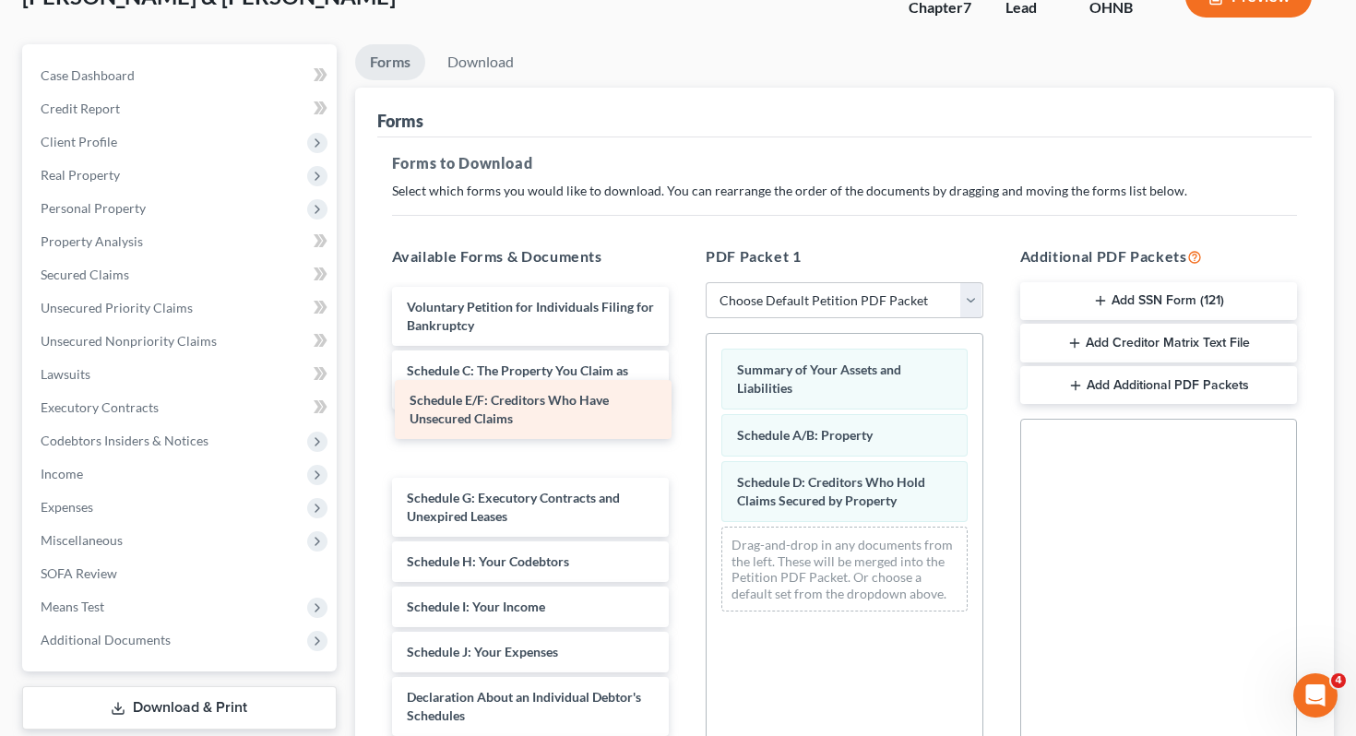
drag, startPoint x: 551, startPoint y: 404, endPoint x: 770, endPoint y: 422, distance: 219.4
click at [685, 425] on div "Schedule E/F: Creditors Who Have Unsecured Claims Voluntary Petition for Indivi…" at bounding box center [530, 716] width 307 height 858
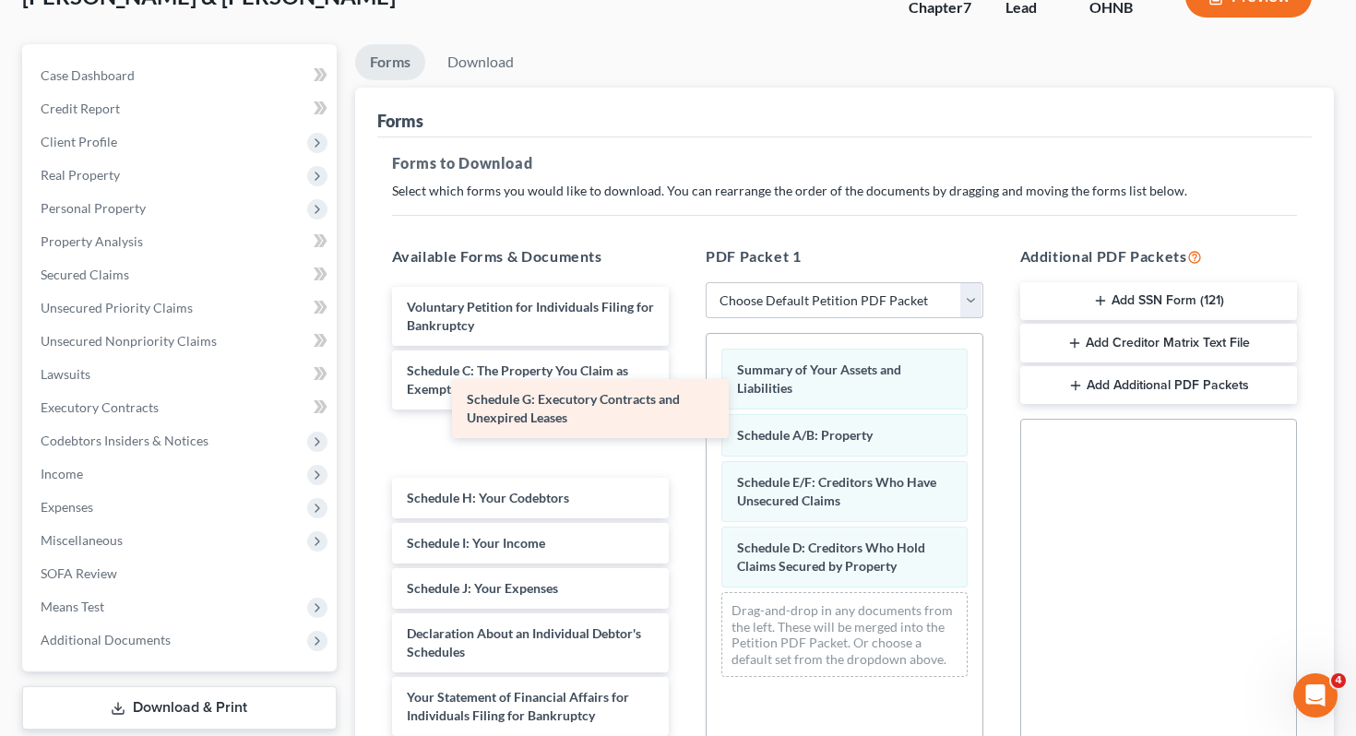
drag, startPoint x: 551, startPoint y: 400, endPoint x: 789, endPoint y: 429, distance: 239.8
click at [685, 429] on div "Schedule G: Executory Contracts and Unexpired Leases Voluntary Petition for Ind…" at bounding box center [530, 684] width 307 height 794
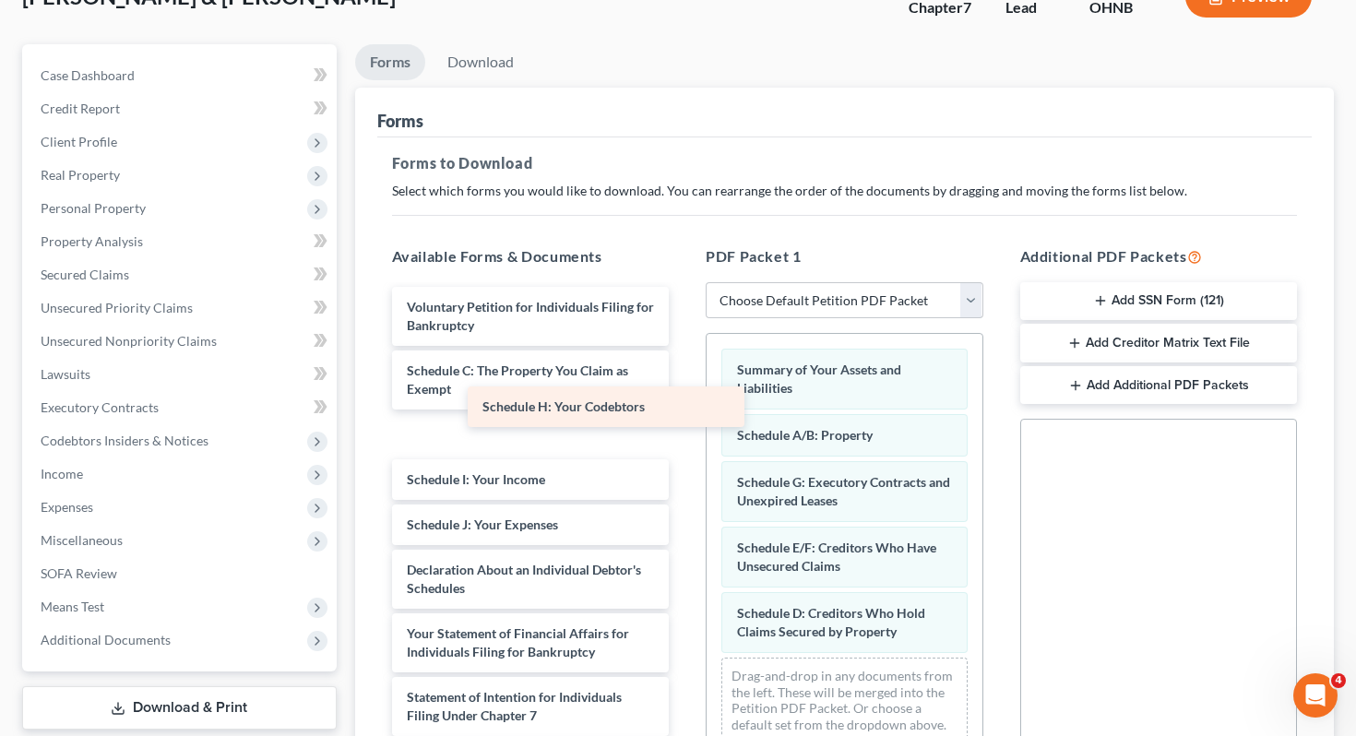
drag, startPoint x: 564, startPoint y: 405, endPoint x: 753, endPoint y: 448, distance: 193.9
click at [685, 448] on div "Schedule H: Your Codebtors Voluntary Petition for Individuals Filing for Bankru…" at bounding box center [530, 652] width 307 height 731
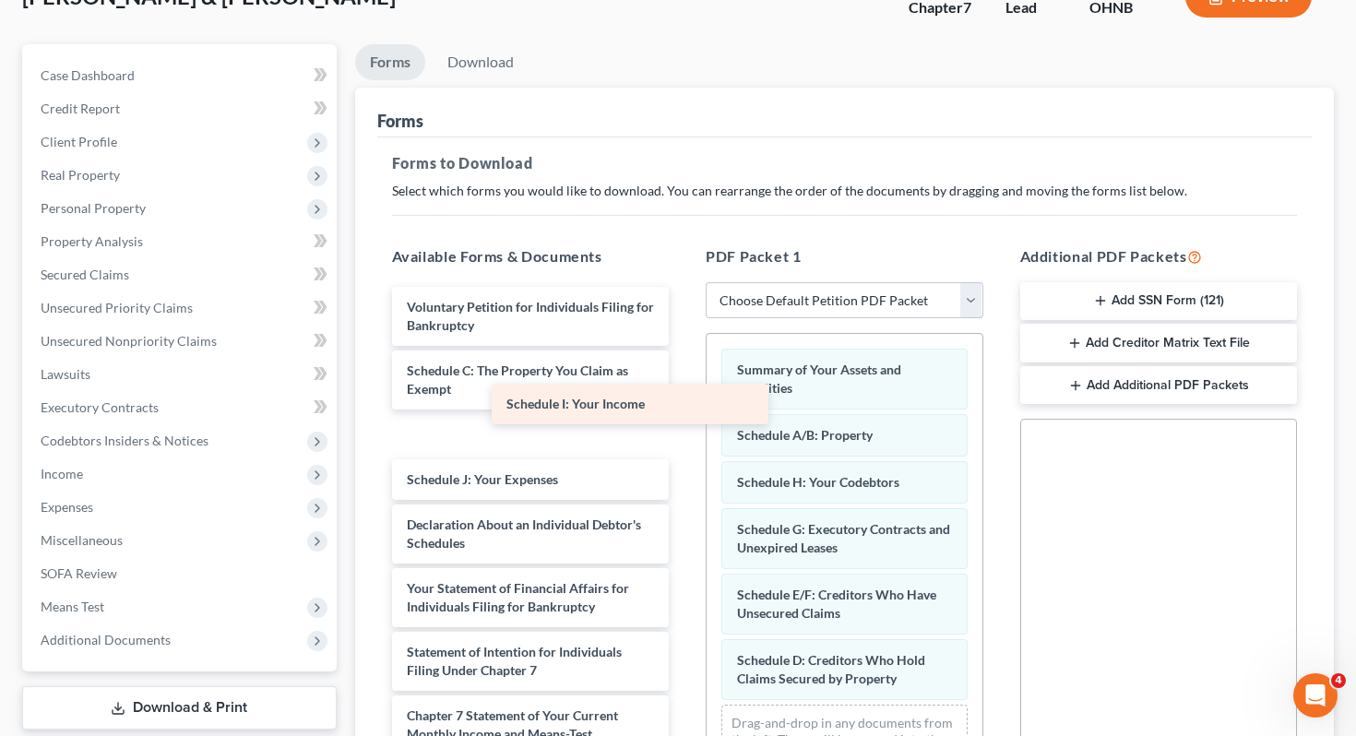
drag, startPoint x: 581, startPoint y: 394, endPoint x: 806, endPoint y: 432, distance: 228.3
click at [685, 434] on div "Schedule I: Your Income Voluntary Petition for Individuals Filing for Bankruptc…" at bounding box center [530, 630] width 307 height 686
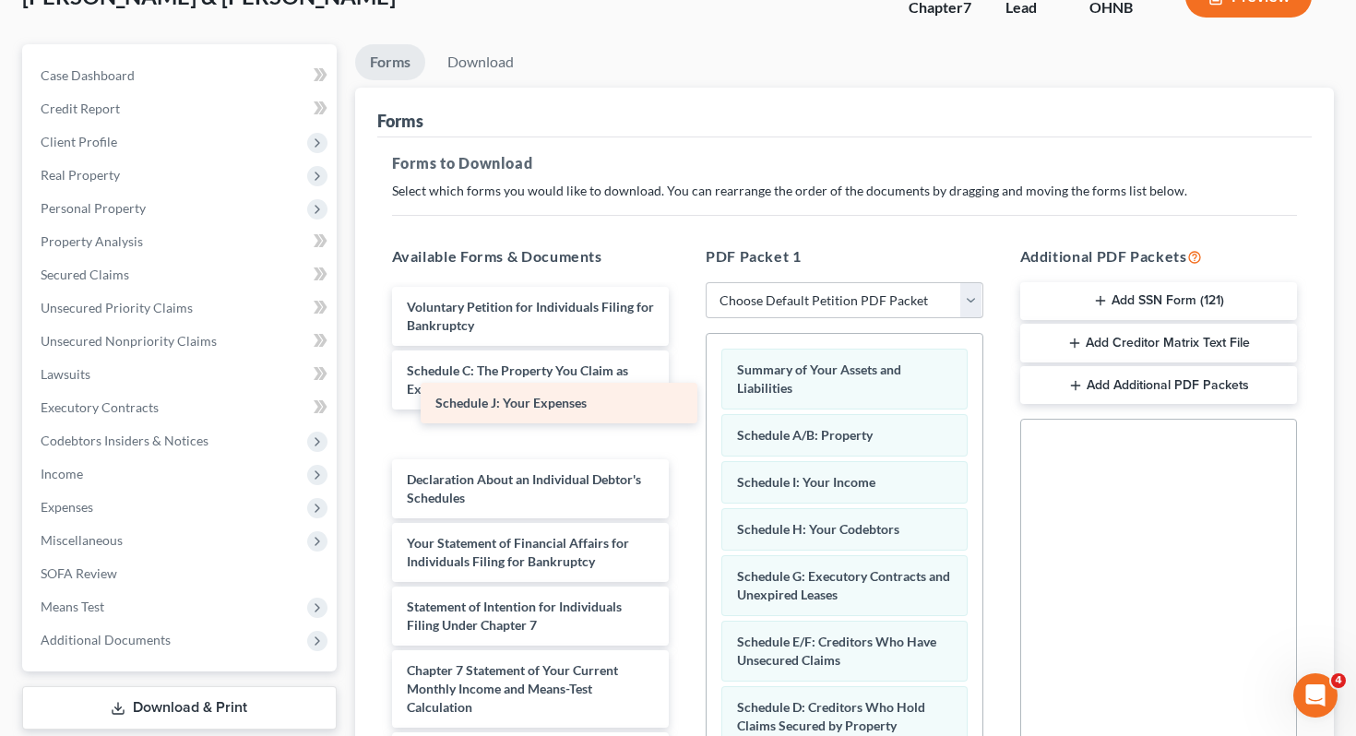
drag, startPoint x: 589, startPoint y: 415, endPoint x: 816, endPoint y: 477, distance: 235.2
click at [685, 477] on div "Schedule J: Your Expenses Voluntary Petition for Individuals Filing for Bankrup…" at bounding box center [530, 607] width 307 height 640
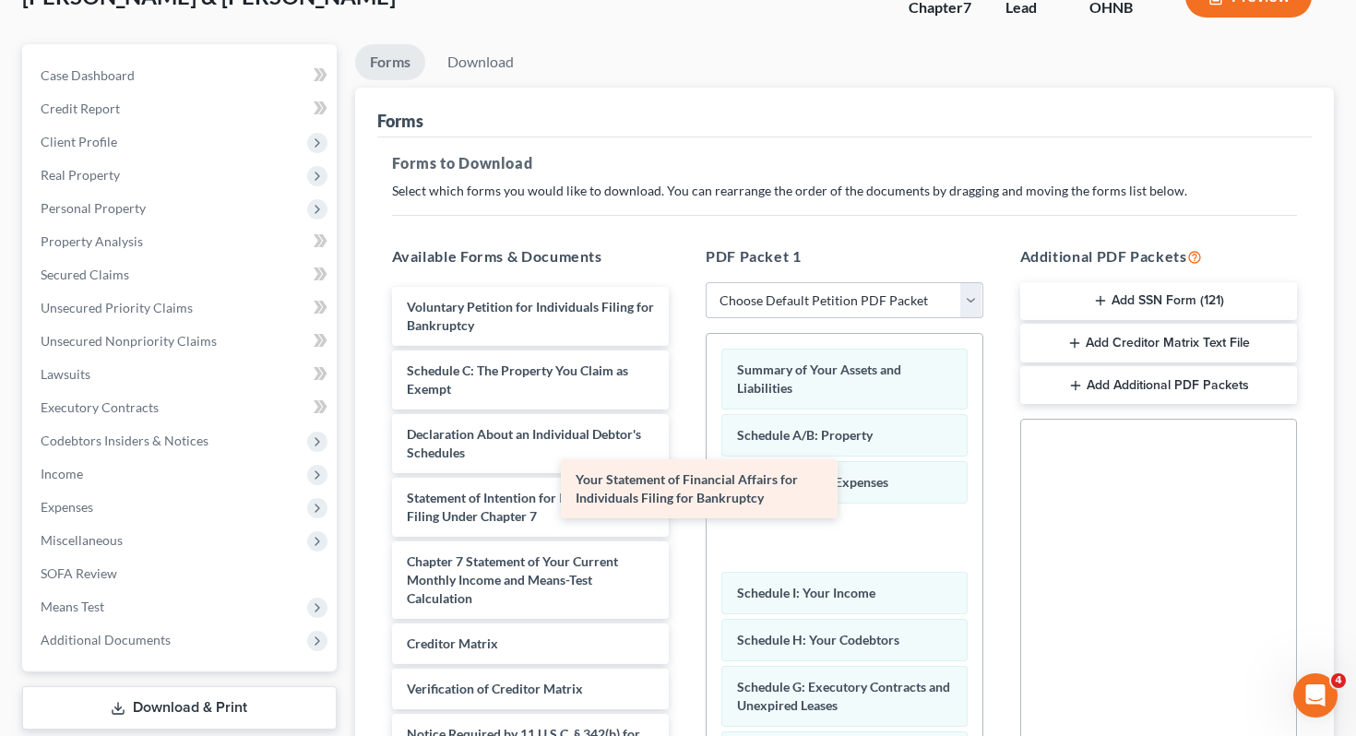
drag, startPoint x: 615, startPoint y: 459, endPoint x: 789, endPoint y: 477, distance: 175.3
click at [685, 477] on div "Your Statement of Financial Affairs for Individuals Filing for Bankruptcy Volun…" at bounding box center [530, 552] width 307 height 531
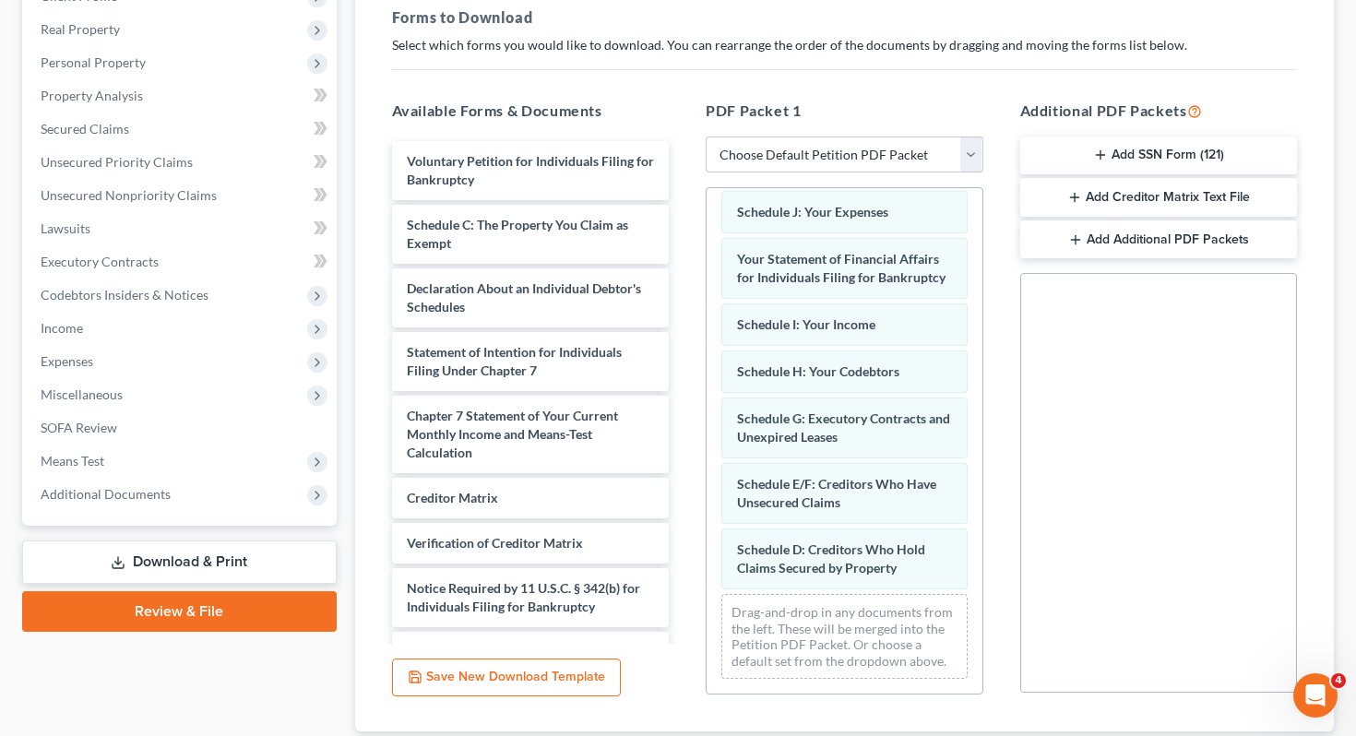
scroll to position [402, 0]
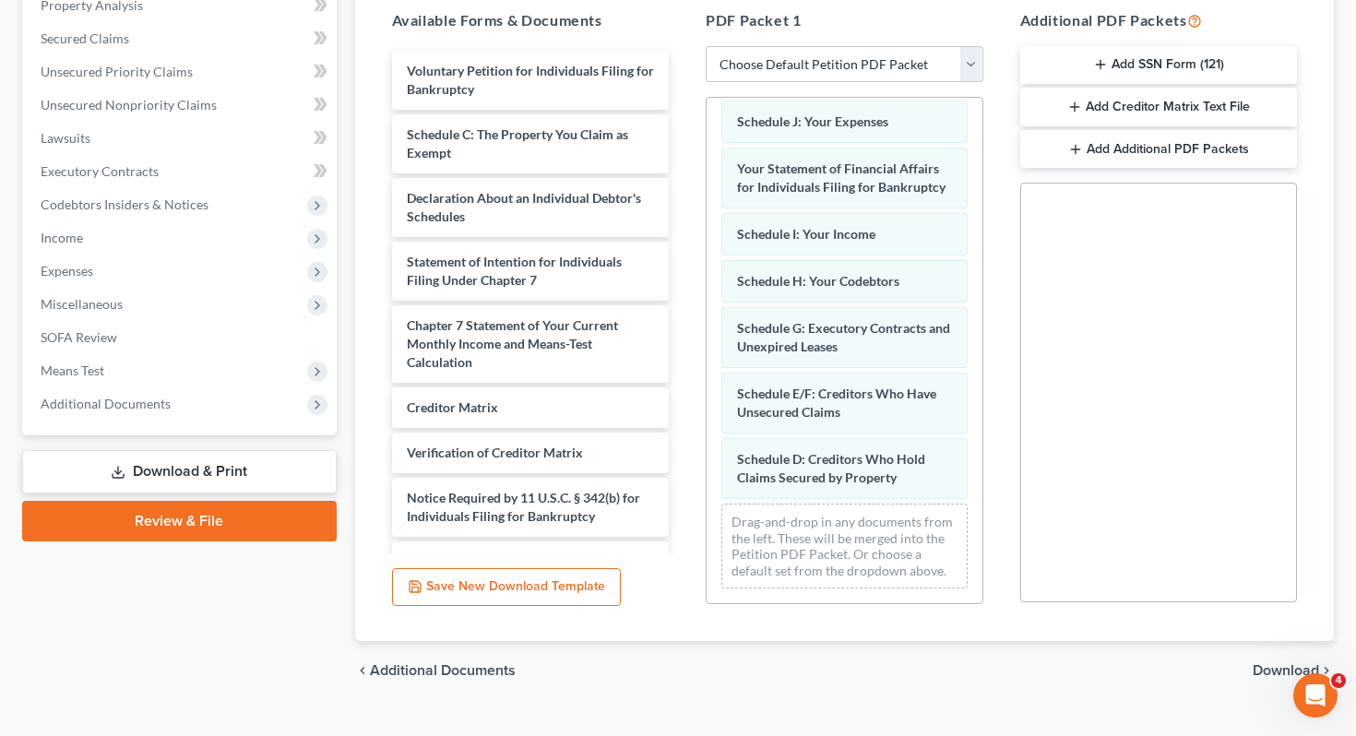
click at [1256, 663] on span "Download" at bounding box center [1286, 670] width 66 height 15
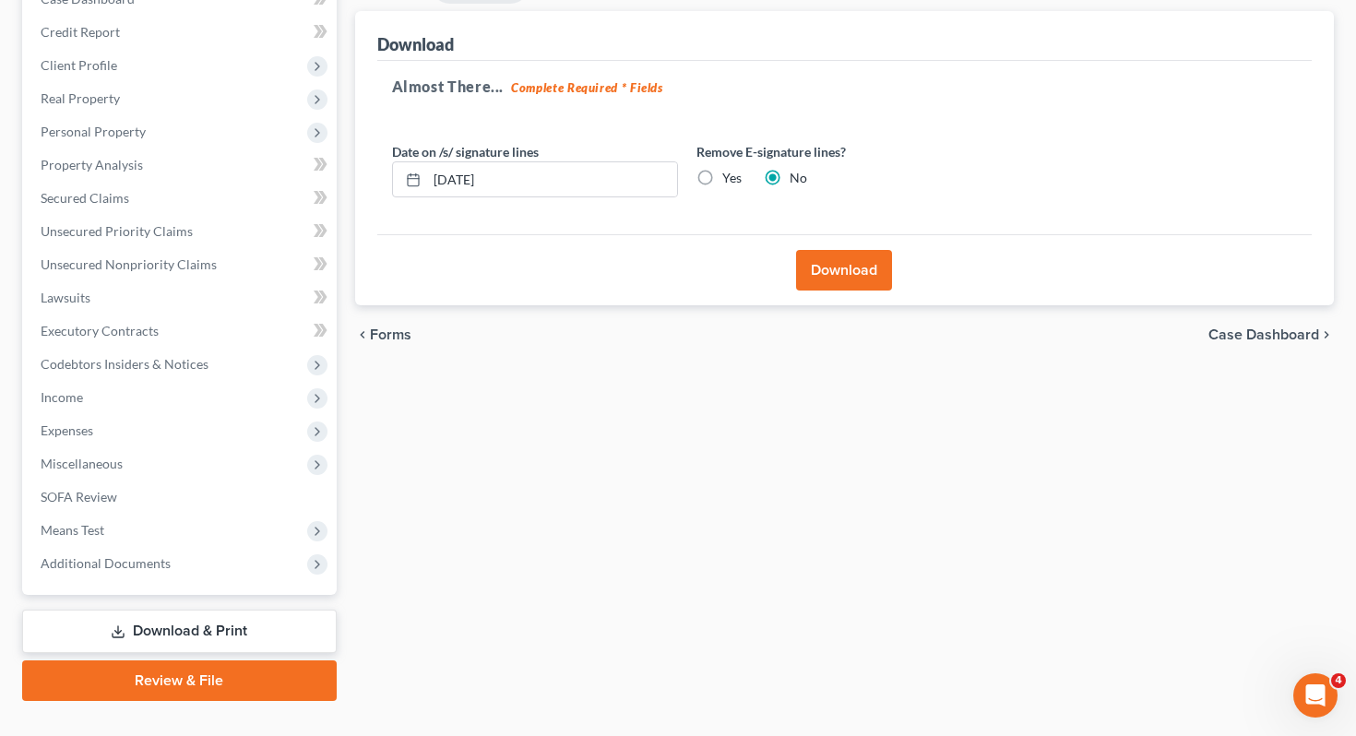
click at [860, 250] on button "Download" at bounding box center [844, 270] width 96 height 41
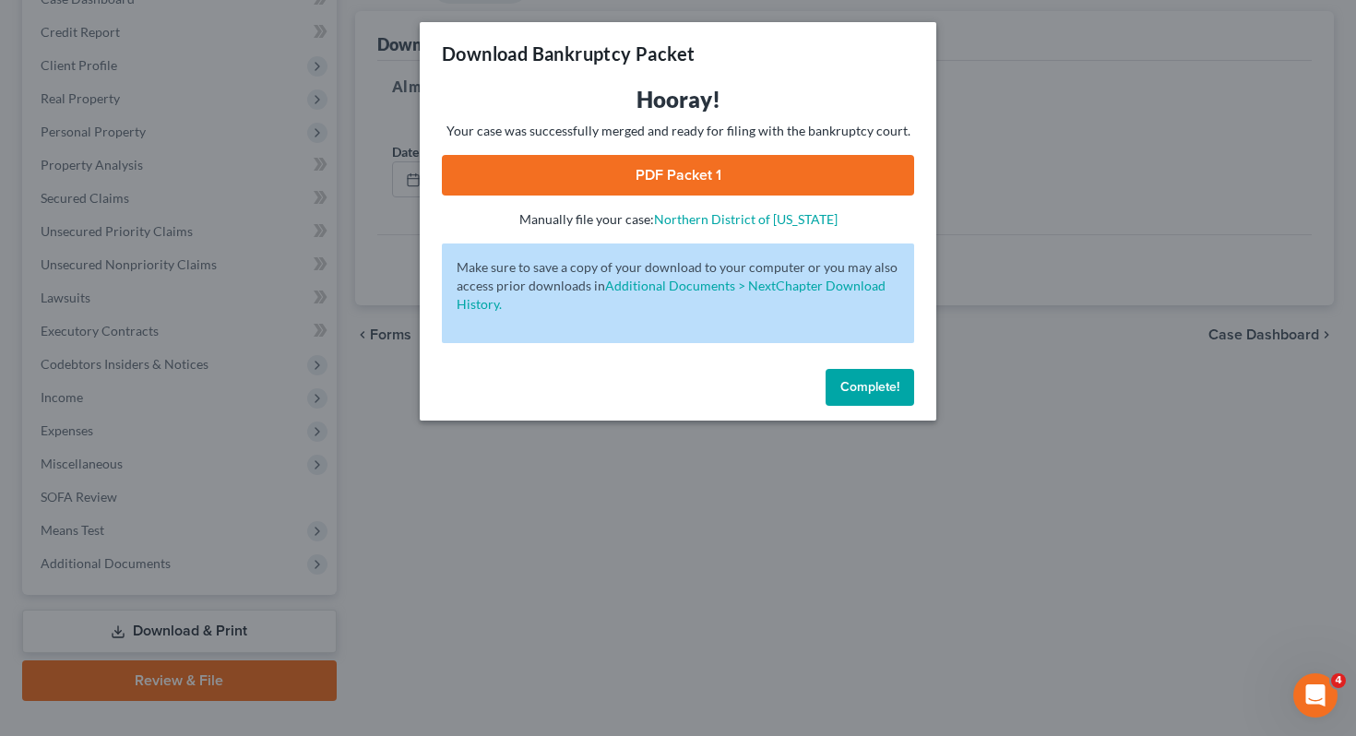
click at [577, 184] on link "PDF Packet 1" at bounding box center [678, 175] width 472 height 41
click at [862, 389] on span "Complete!" at bounding box center [870, 387] width 59 height 16
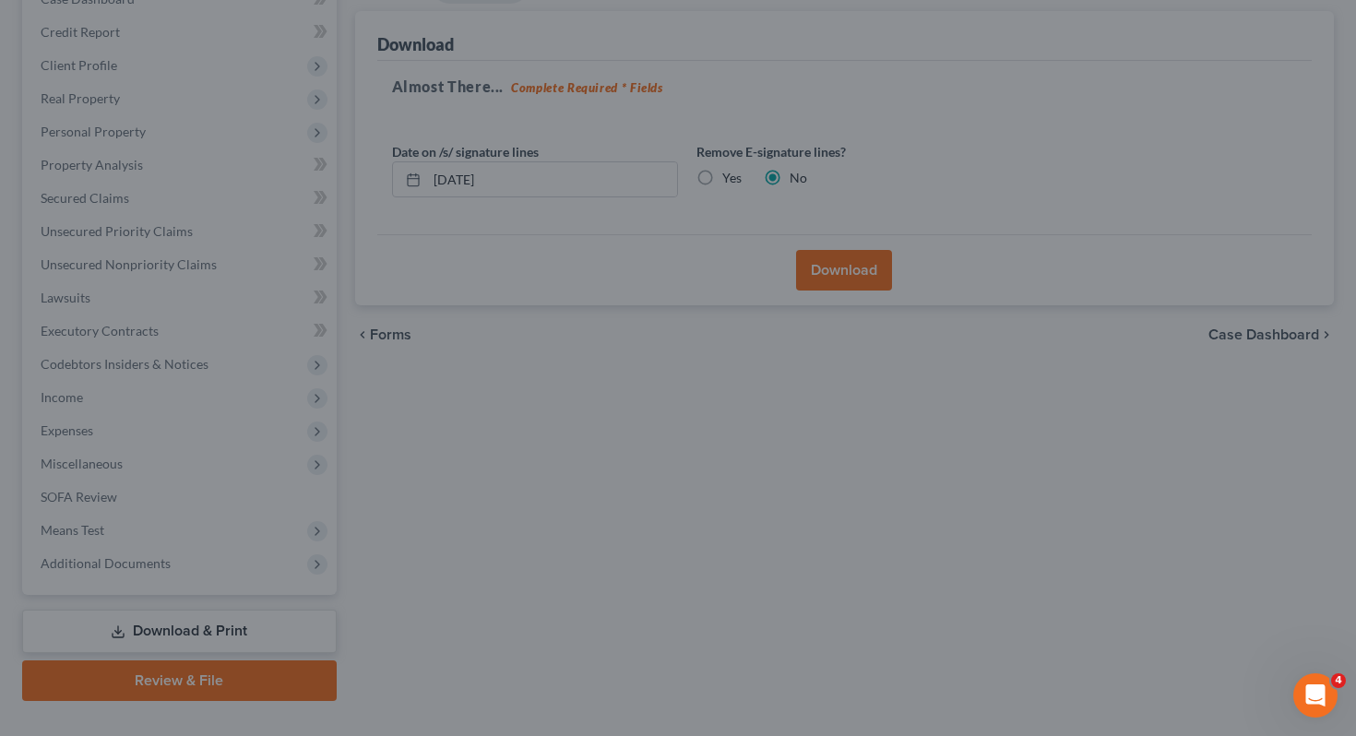
scroll to position [0, 0]
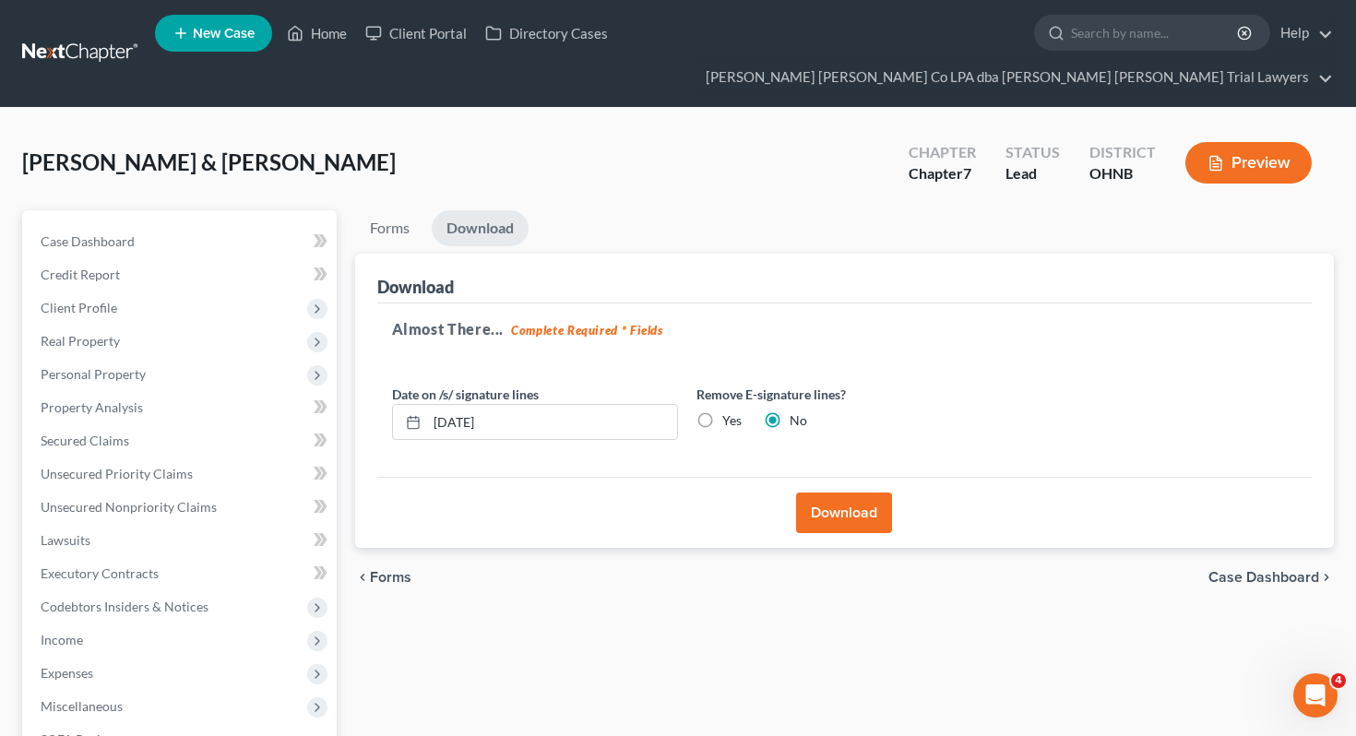
click at [291, 18] on ul "New Case Home Client Portal Directory Cases - No Result - See all results Or Pr…" at bounding box center [744, 53] width 1179 height 89
click at [297, 32] on icon at bounding box center [295, 33] width 17 height 22
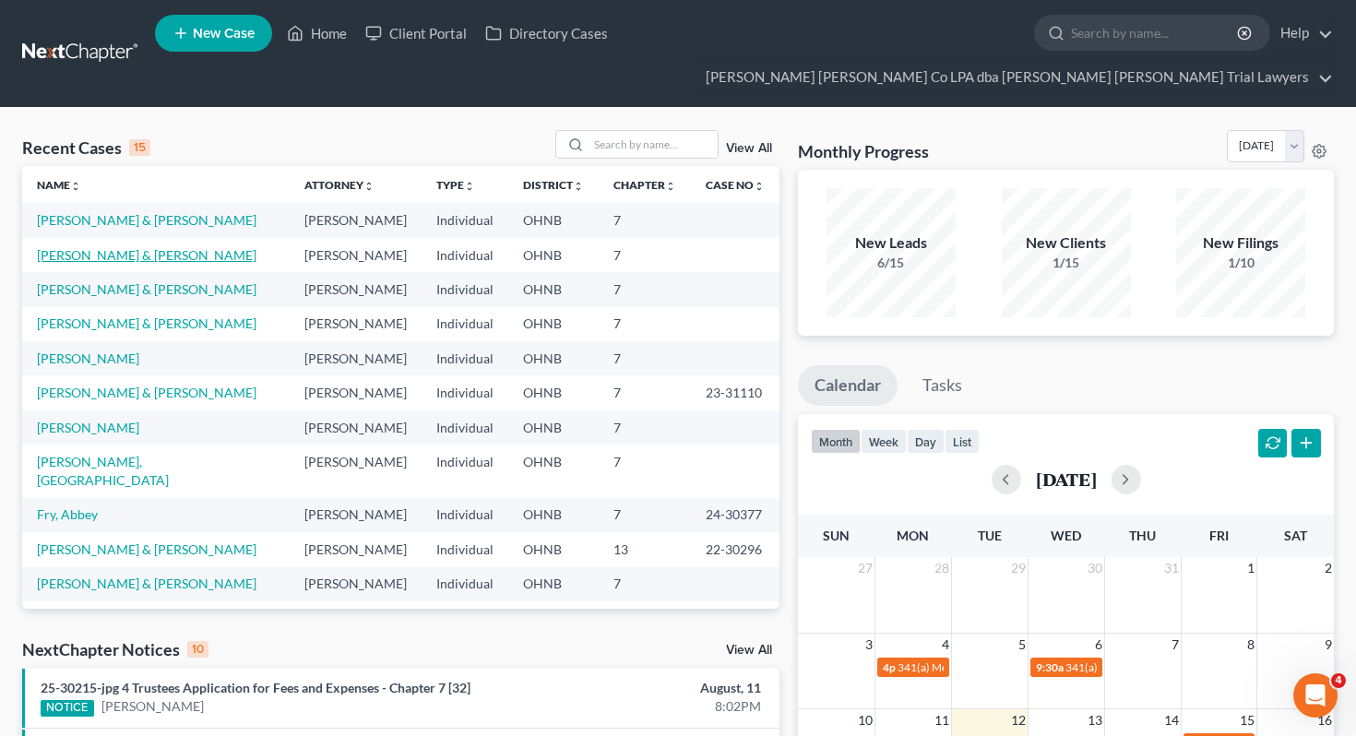
click at [131, 247] on link "[PERSON_NAME] & [PERSON_NAME]" at bounding box center [147, 255] width 220 height 16
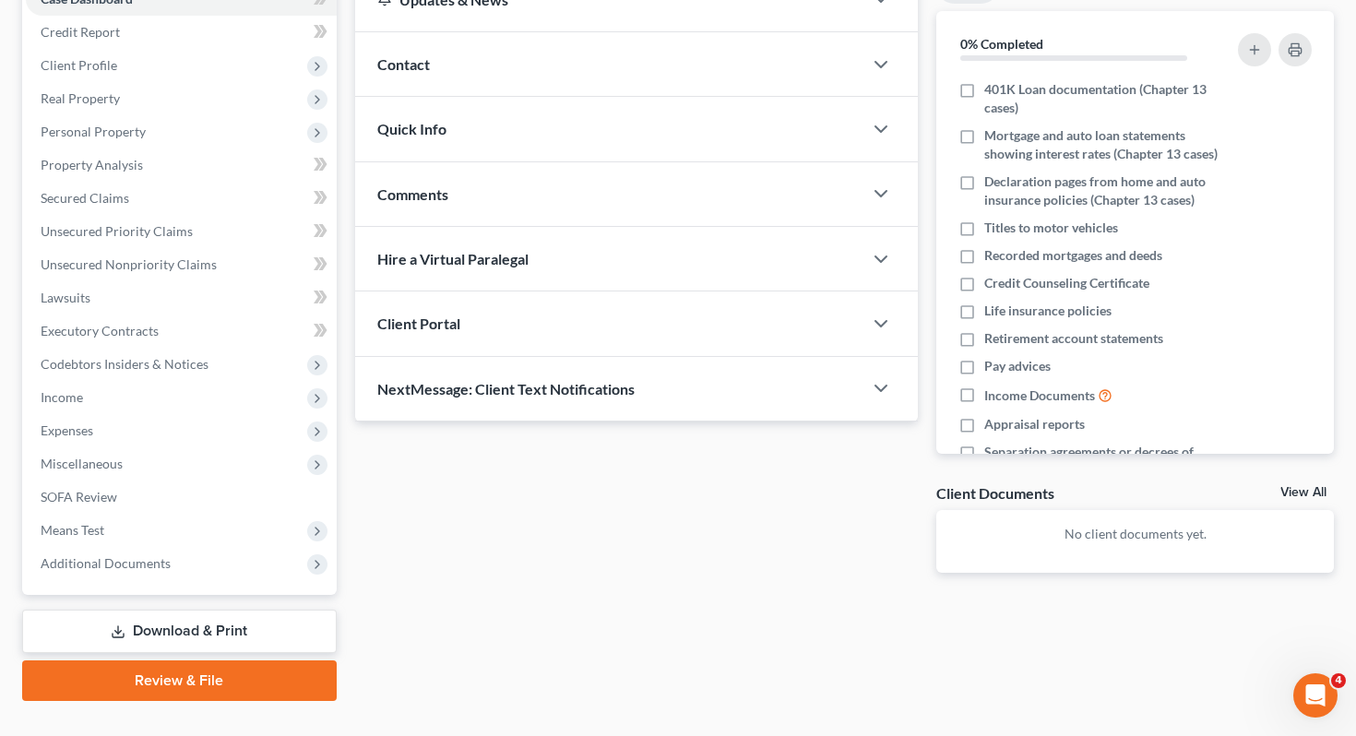
click at [149, 610] on link "Download & Print" at bounding box center [179, 631] width 315 height 43
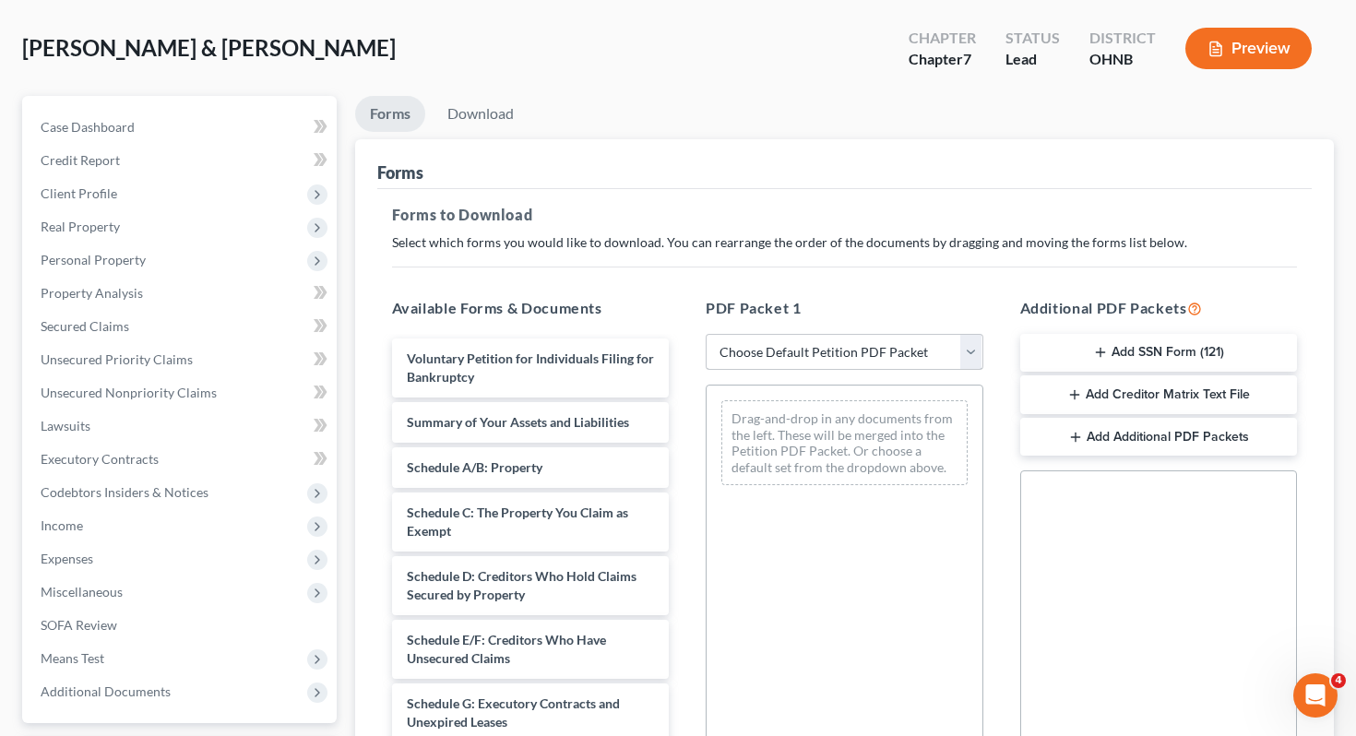
scroll to position [151, 0]
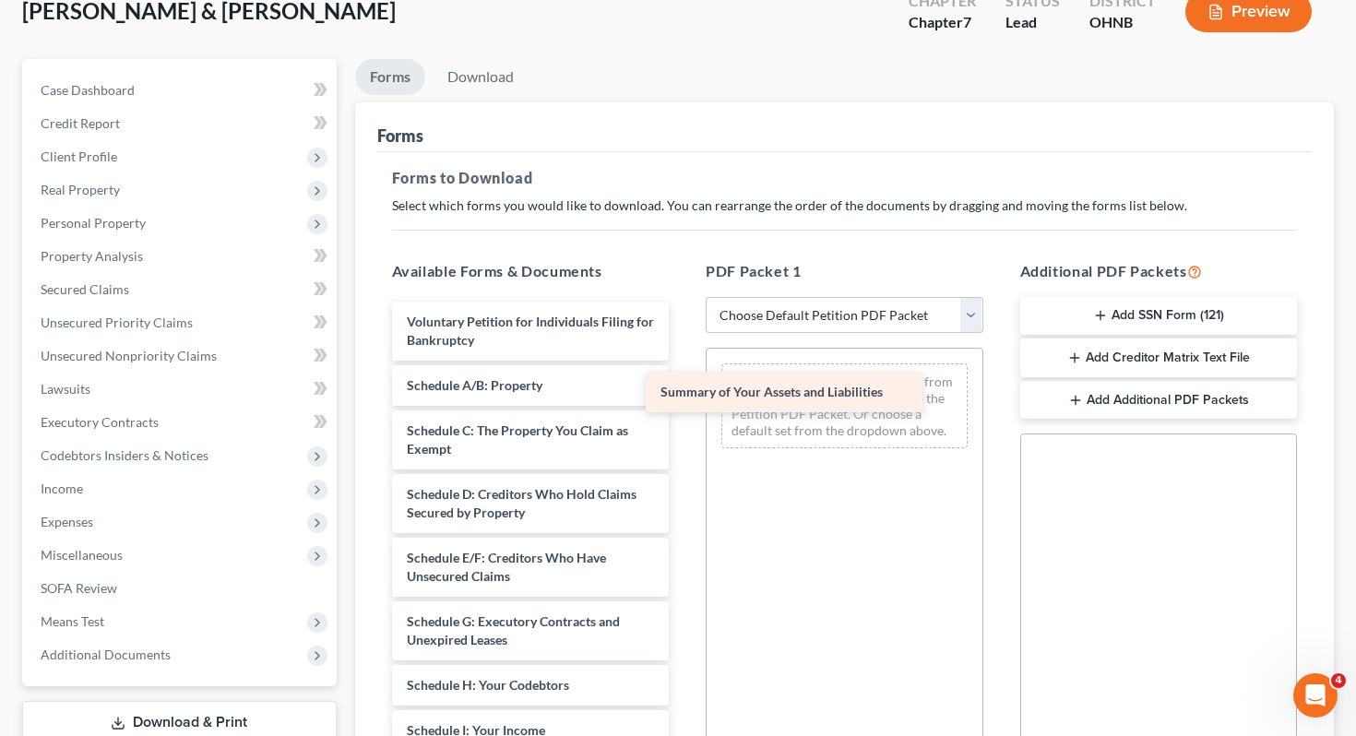
drag, startPoint x: 619, startPoint y: 351, endPoint x: 873, endPoint y: 391, distance: 257.0
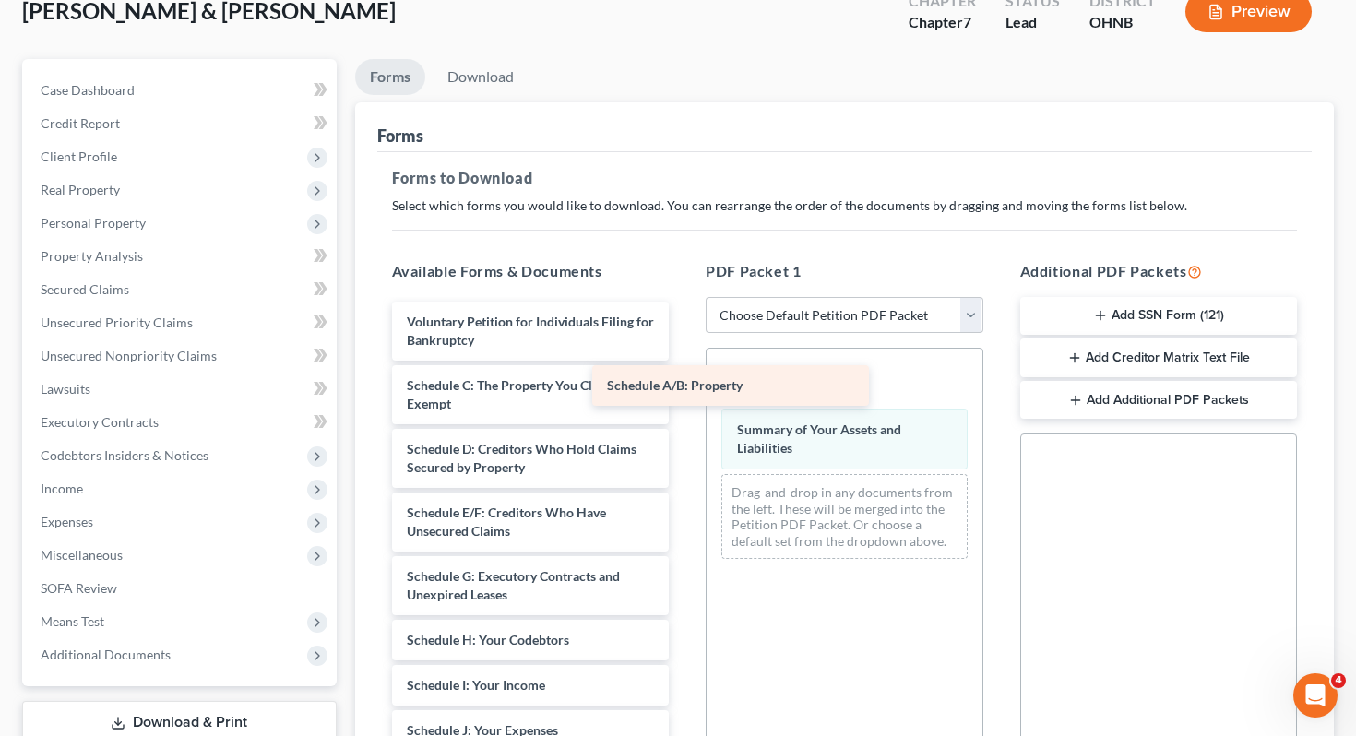
drag, startPoint x: 647, startPoint y: 355, endPoint x: 875, endPoint y: 399, distance: 232.0
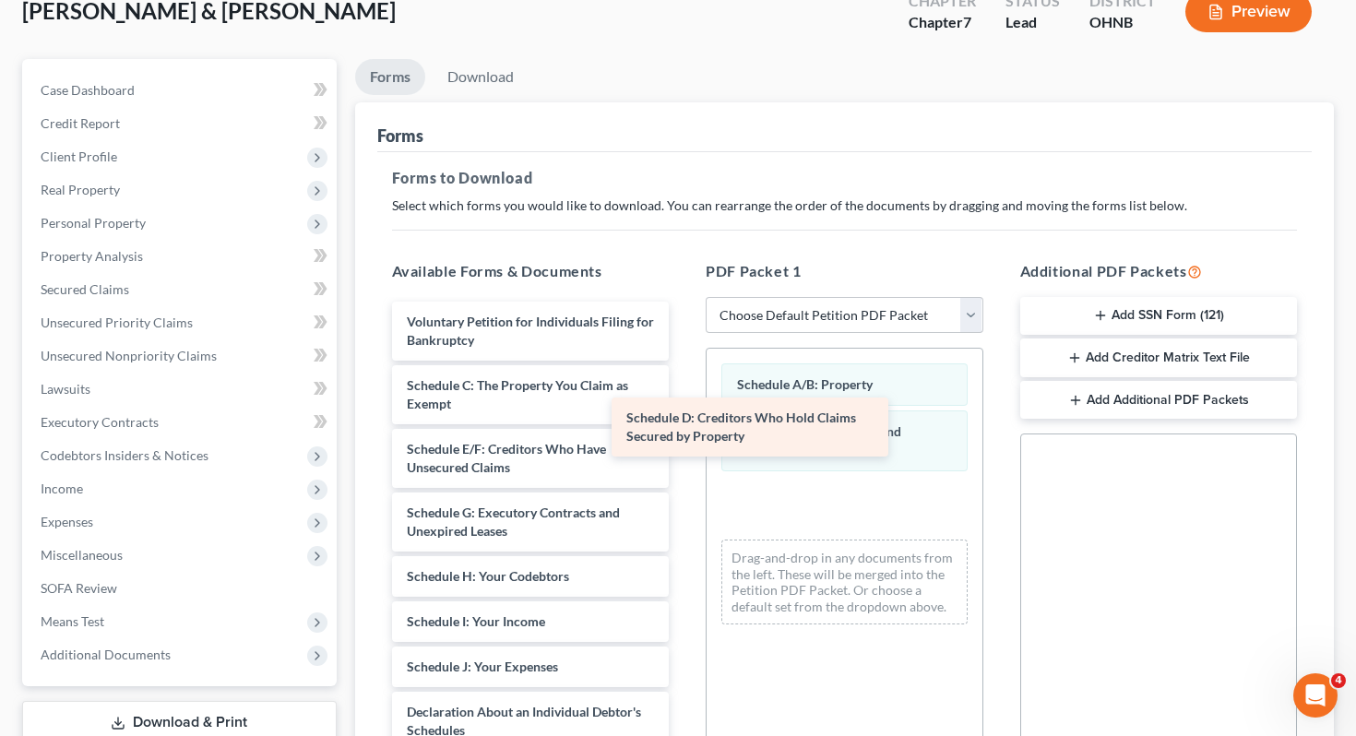
drag, startPoint x: 601, startPoint y: 434, endPoint x: 829, endPoint y: 436, distance: 228.8
click at [685, 436] on div "Schedule D: Creditors Who Hold Claims Secured by Property Voluntary Petition fo…" at bounding box center [530, 731] width 307 height 858
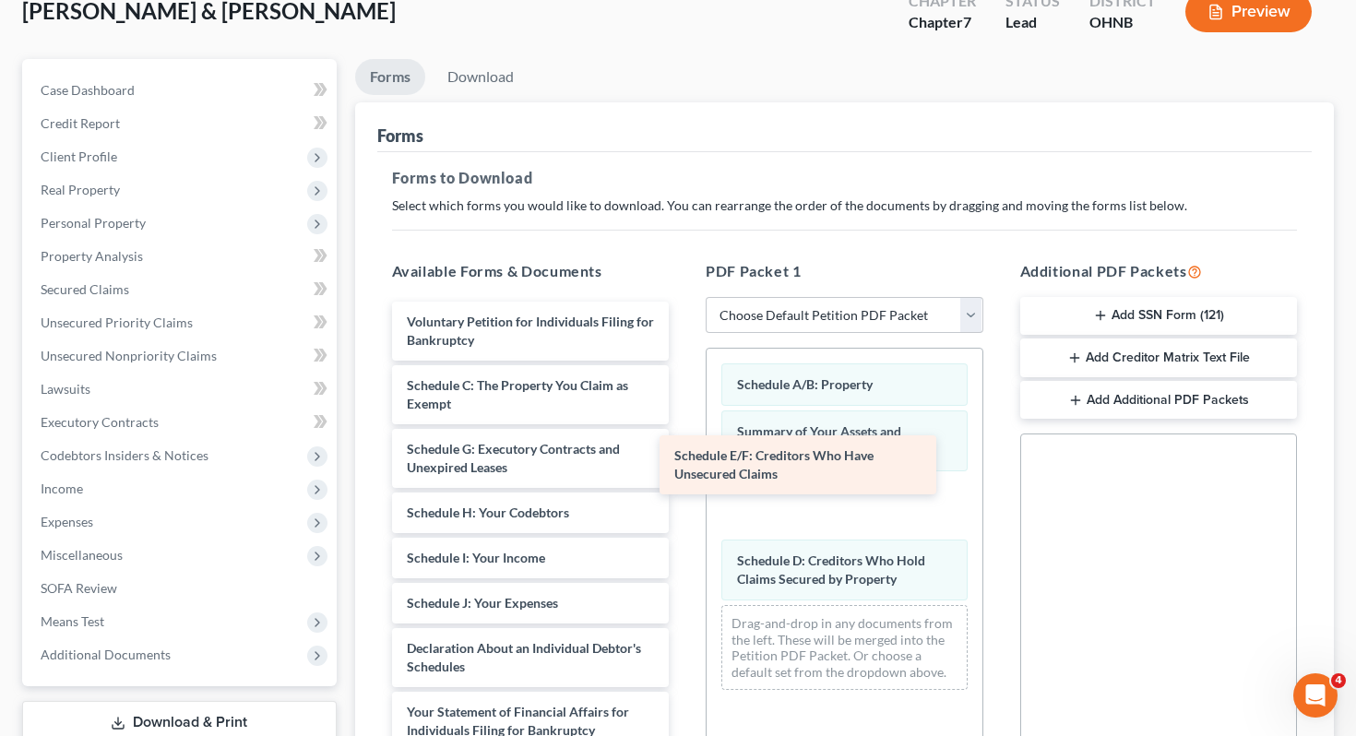
drag, startPoint x: 550, startPoint y: 432, endPoint x: 819, endPoint y: 472, distance: 272.5
click at [685, 472] on div "Schedule E/F: Creditors Who Have Unsecured Claims Voluntary Petition for Indivi…" at bounding box center [530, 699] width 307 height 794
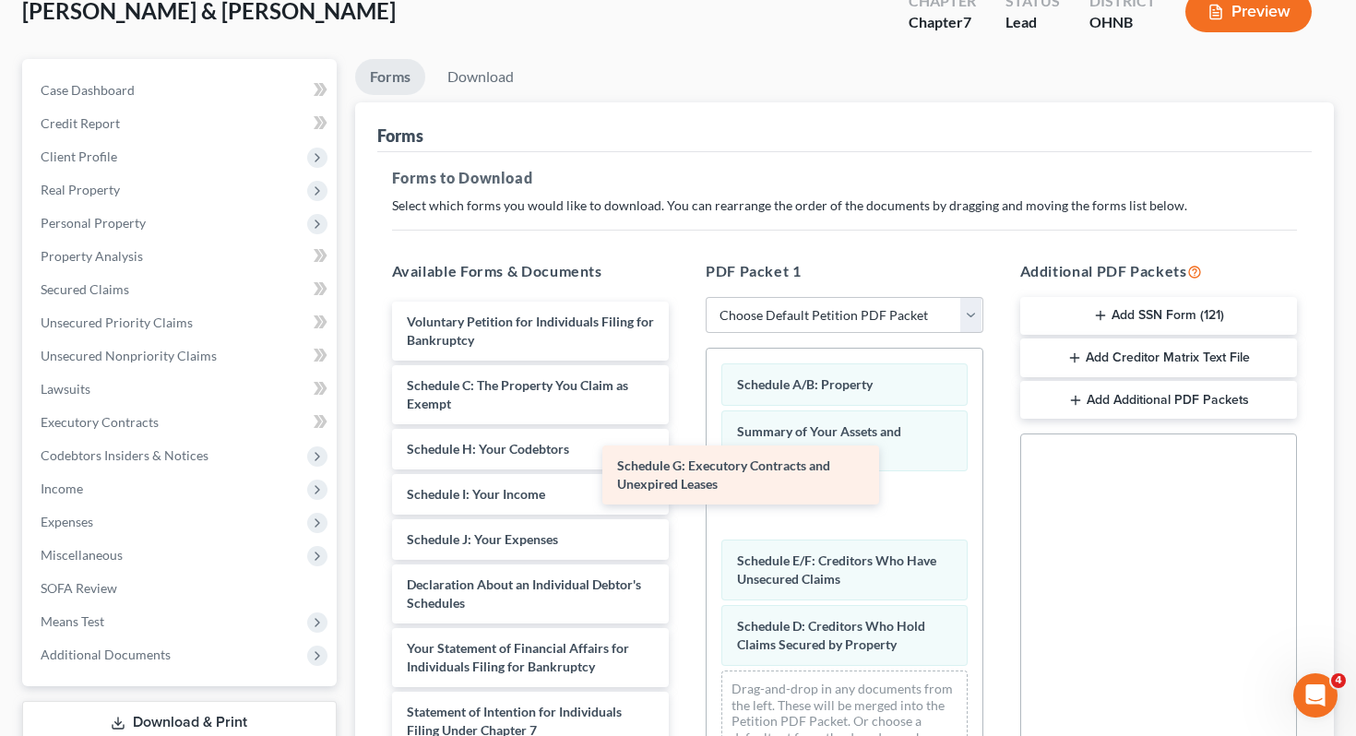
drag, startPoint x: 615, startPoint y: 424, endPoint x: 835, endPoint y: 471, distance: 224.8
click at [685, 473] on div "Schedule G: Executory Contracts and Unexpired Leases Voluntary Petition for Ind…" at bounding box center [530, 667] width 307 height 731
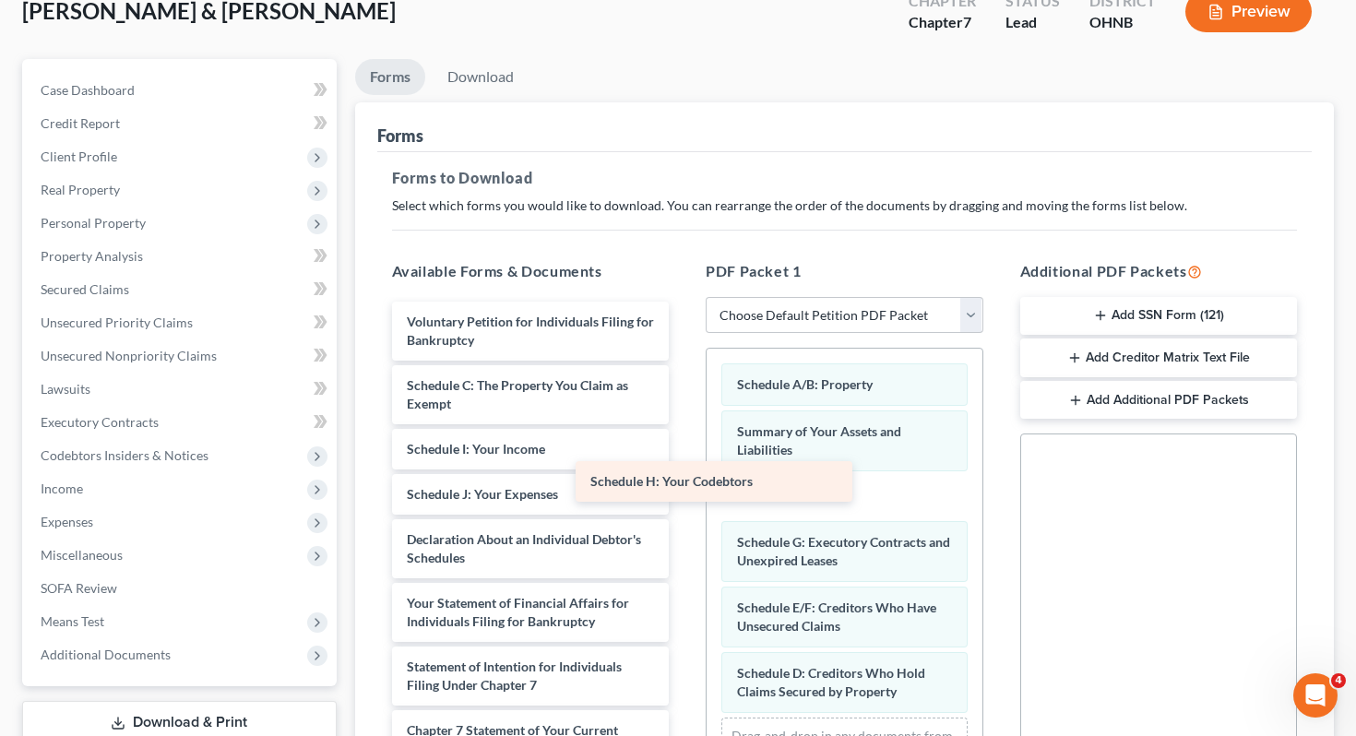
drag, startPoint x: 626, startPoint y: 421, endPoint x: 848, endPoint y: 504, distance: 237.4
click at [685, 504] on div "Schedule H: Your Codebtors Voluntary Petition for Individuals Filing for Bankru…" at bounding box center [530, 645] width 307 height 686
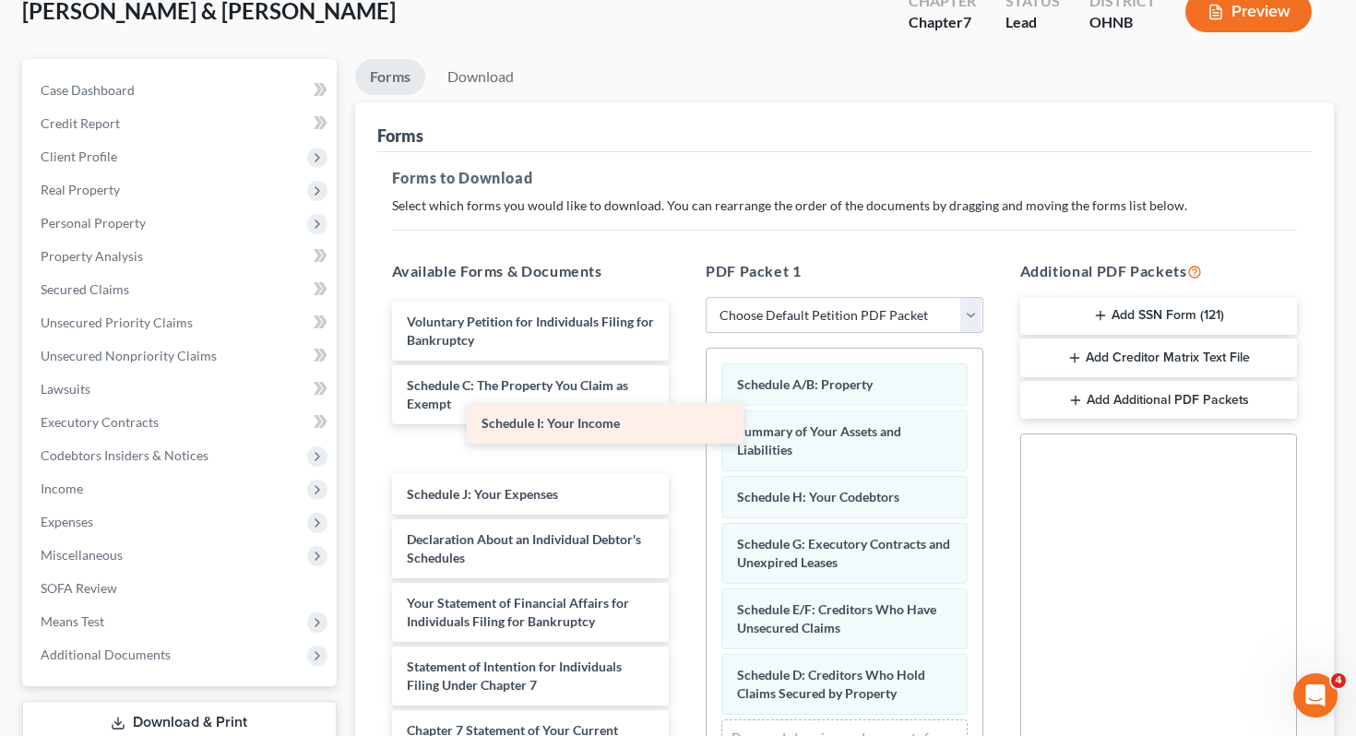
drag, startPoint x: 560, startPoint y: 426, endPoint x: 737, endPoint y: 470, distance: 182.4
click at [685, 470] on div "Schedule I: Your Income Voluntary Petition for Individuals Filing for Bankruptc…" at bounding box center [530, 645] width 307 height 686
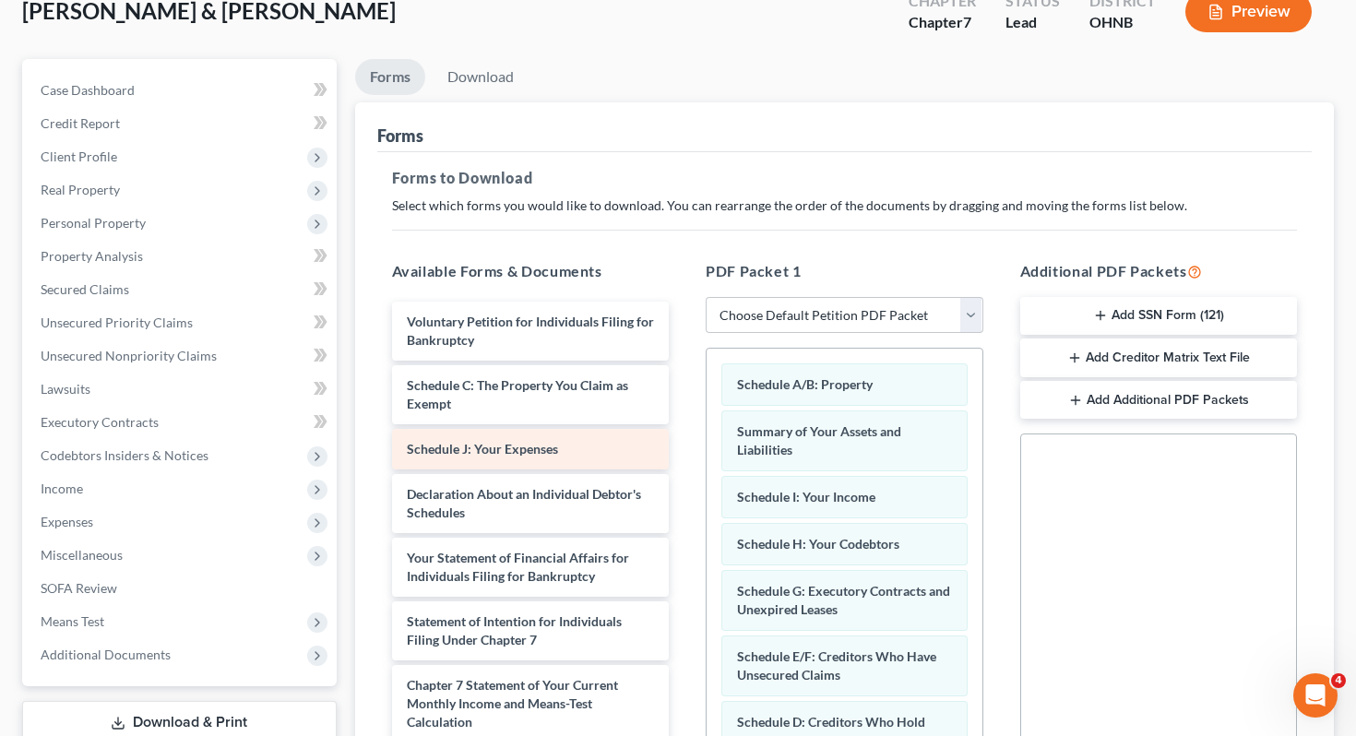
click at [685, 465] on div "Voluntary Petition for Individuals Filing for Bankruptcy Schedule C: The Proper…" at bounding box center [530, 622] width 307 height 640
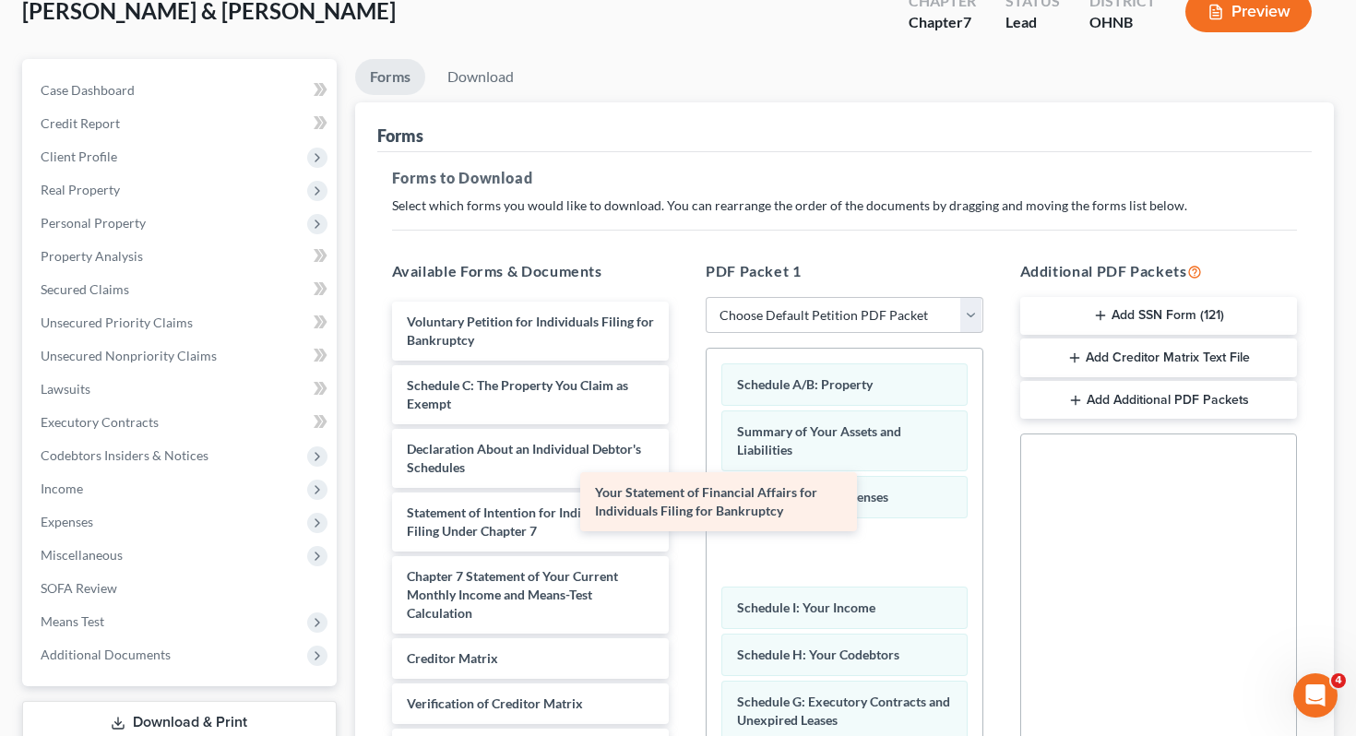
drag, startPoint x: 611, startPoint y: 489, endPoint x: 812, endPoint y: 500, distance: 201.4
click at [685, 501] on div "Your Statement of Financial Affairs for Individuals Filing for Bankruptcy Volun…" at bounding box center [530, 567] width 307 height 531
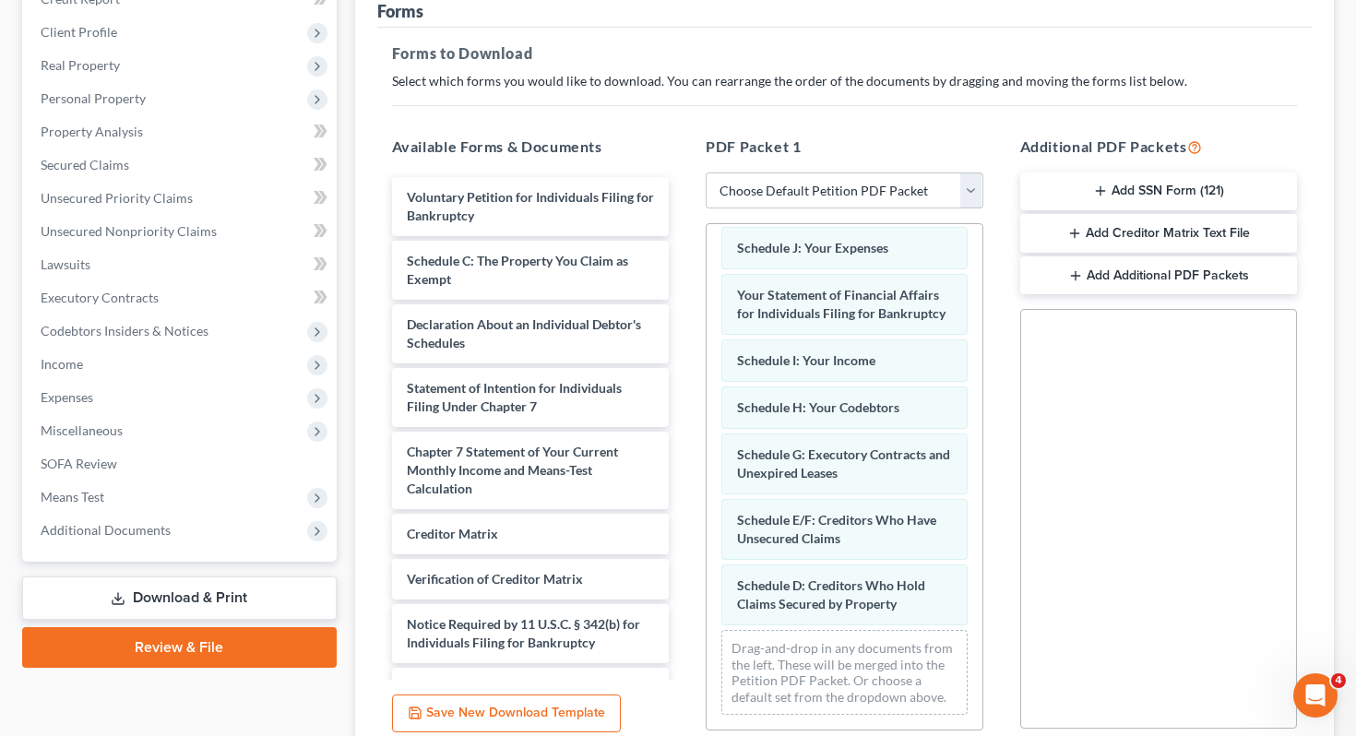
scroll to position [402, 0]
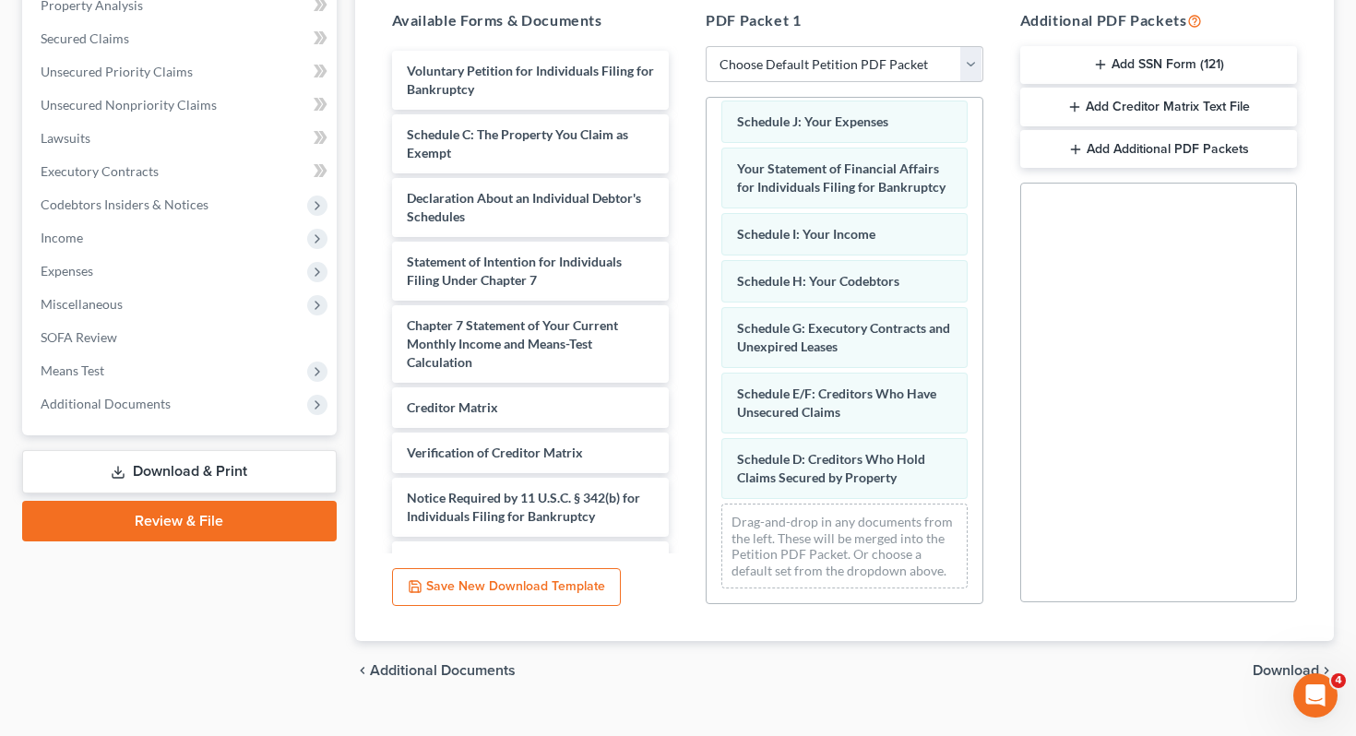
click at [1258, 663] on span "Download" at bounding box center [1286, 670] width 66 height 15
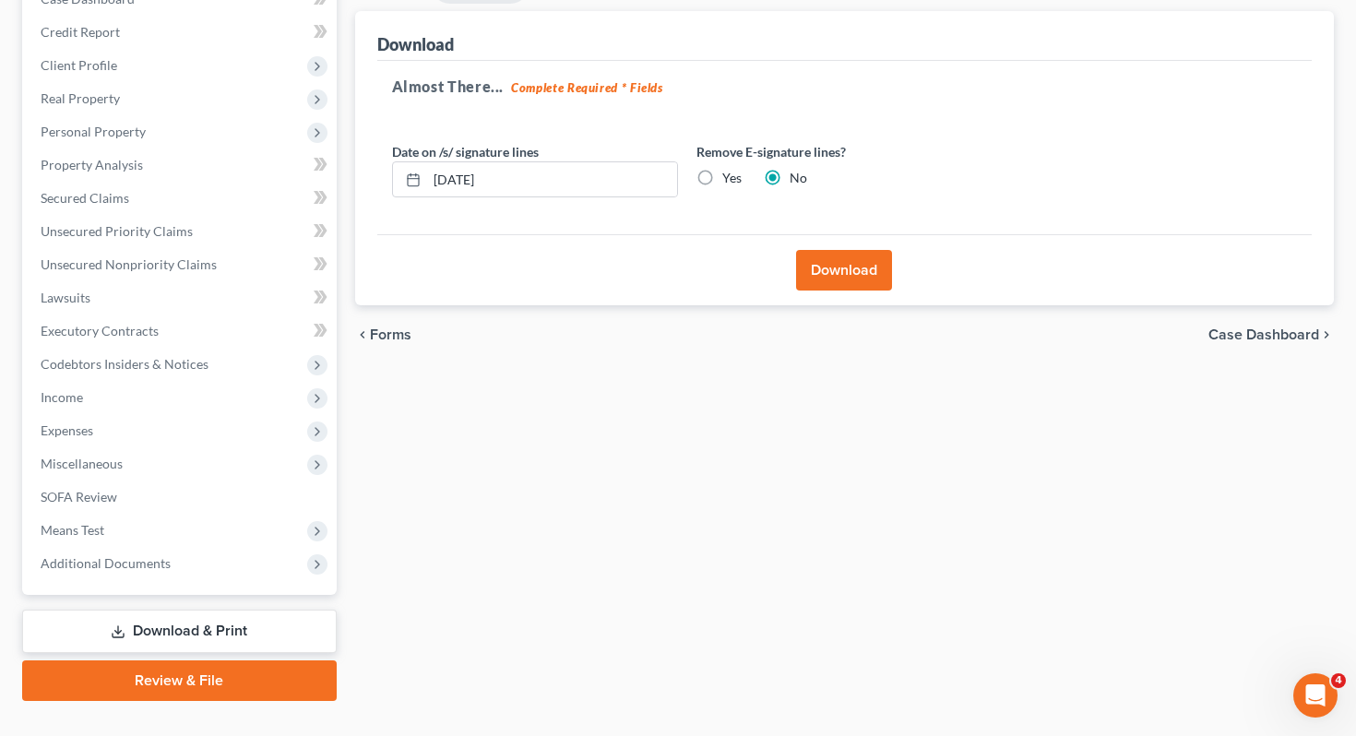
click at [848, 250] on button "Download" at bounding box center [844, 270] width 96 height 41
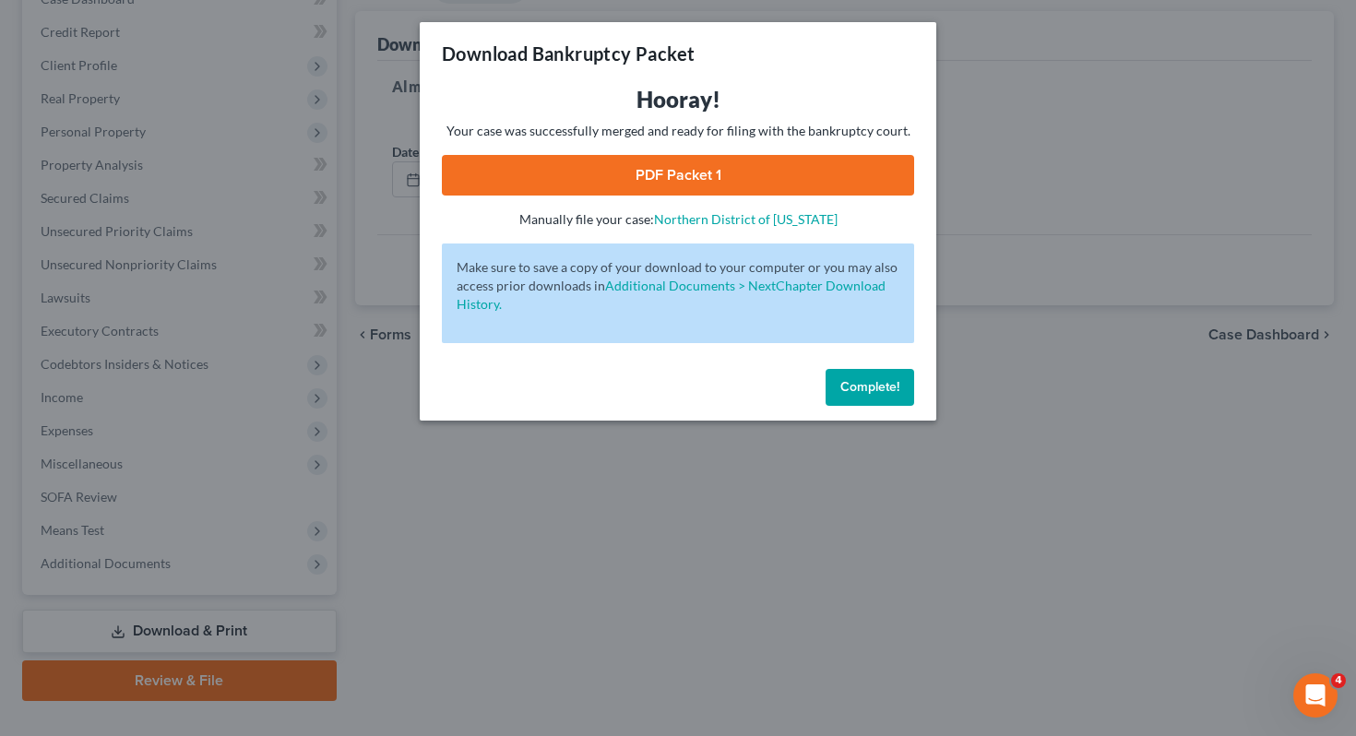
click at [547, 167] on link "PDF Packet 1" at bounding box center [678, 175] width 472 height 41
